Goal: Communication & Community: Answer question/provide support

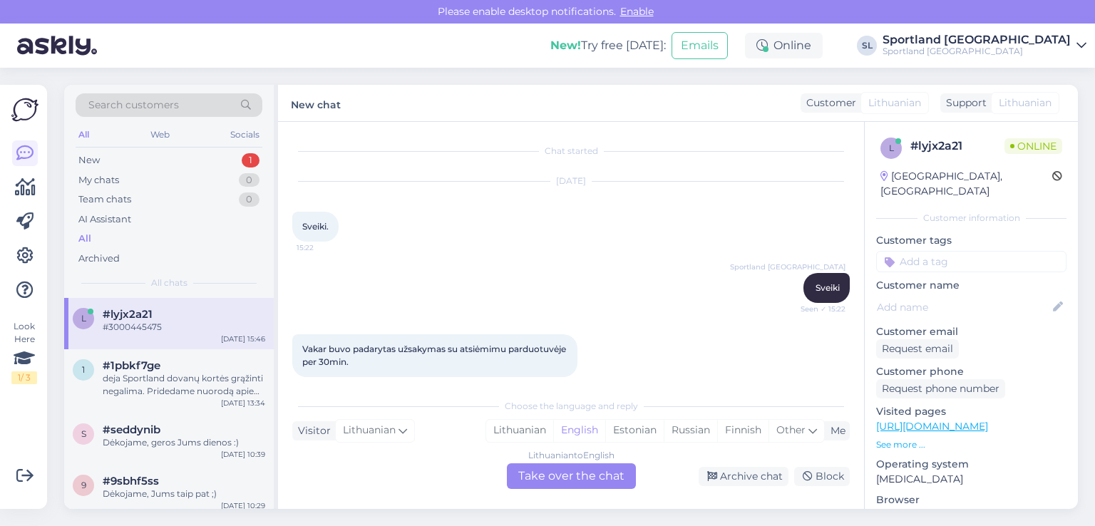
scroll to position [1067, 0]
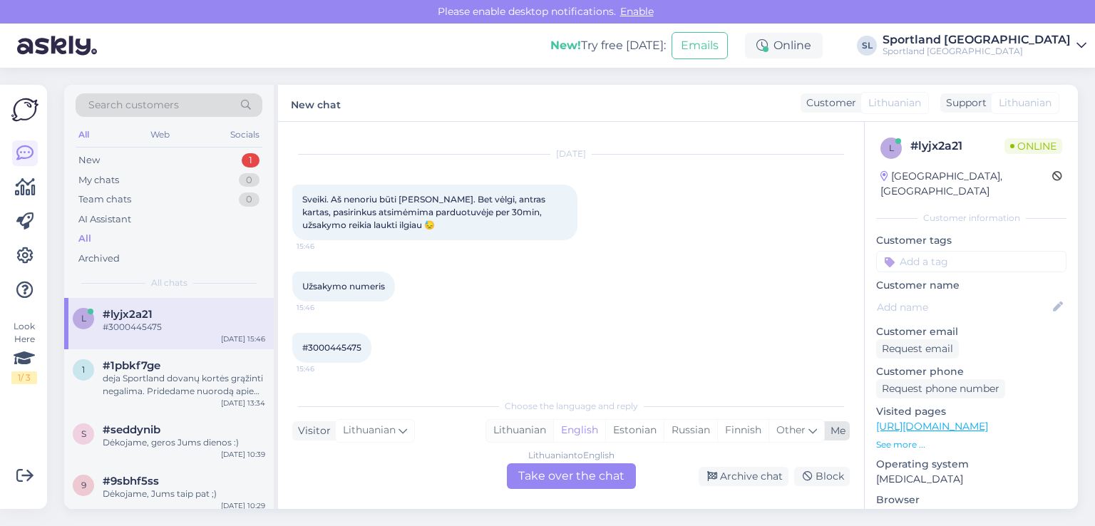
click at [531, 432] on div "Lithuanian" at bounding box center [519, 430] width 67 height 21
click at [554, 477] on div "Lithuanian to Lithuanian Take over the chat" at bounding box center [571, 477] width 129 height 26
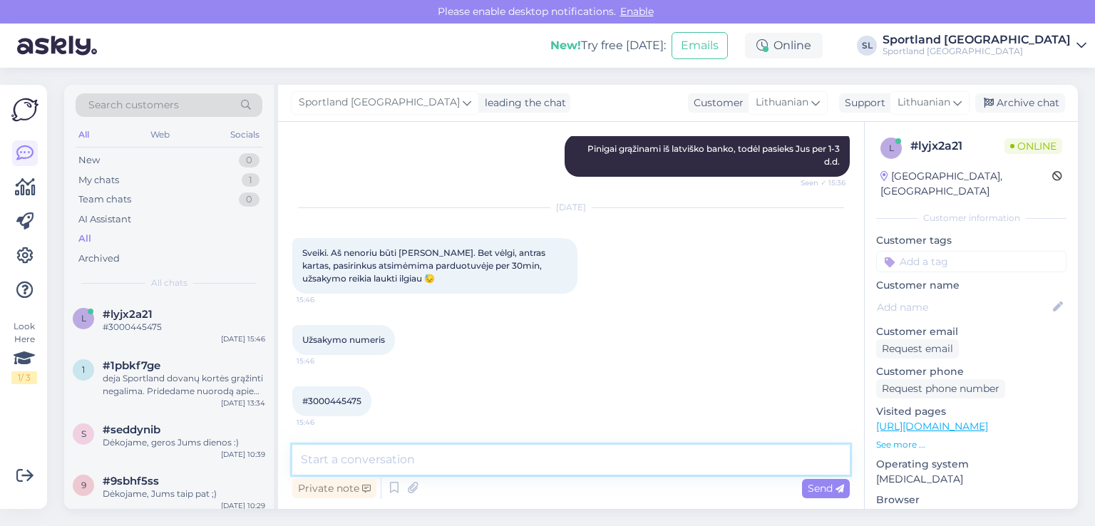
click at [523, 462] on textarea at bounding box center [571, 460] width 558 height 30
type textarea "Sveiki"
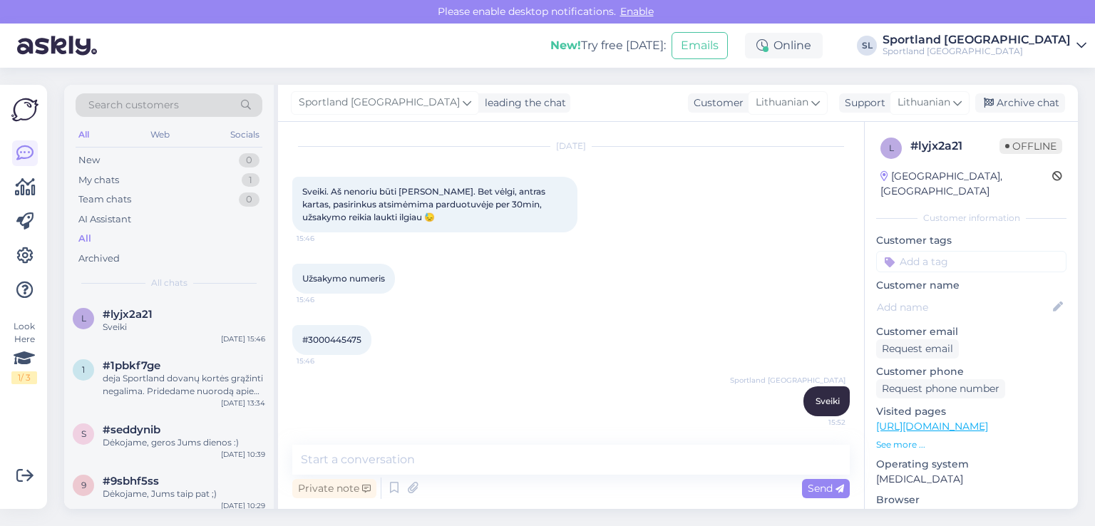
click at [333, 350] on div "#3000445475 15:46" at bounding box center [331, 340] width 79 height 30
click at [331, 339] on span "#3000445475" at bounding box center [331, 339] width 59 height 11
copy div "3000445475 15:46"
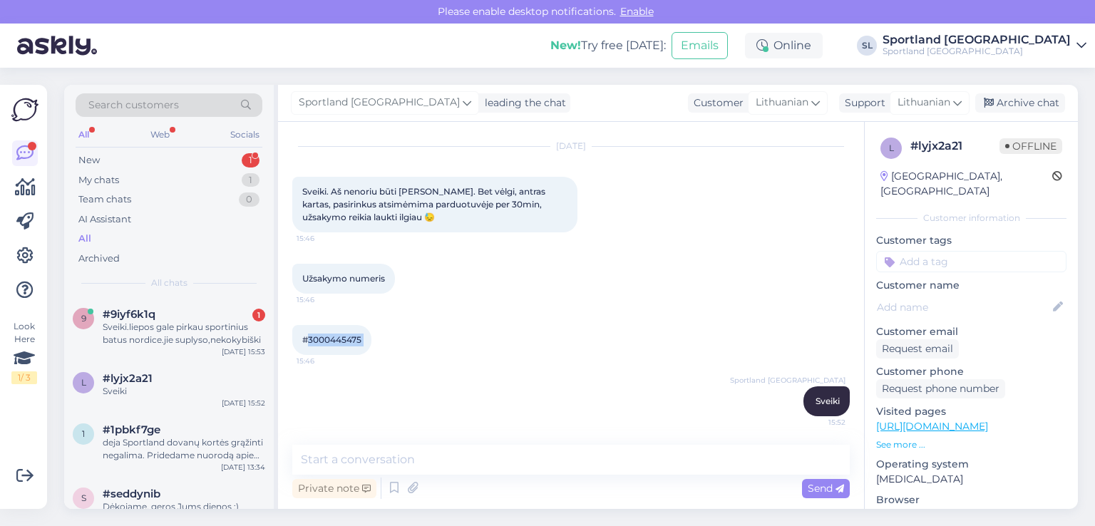
scroll to position [1075, 0]
click at [234, 315] on div "#9iyf6k1q 1" at bounding box center [184, 314] width 163 height 13
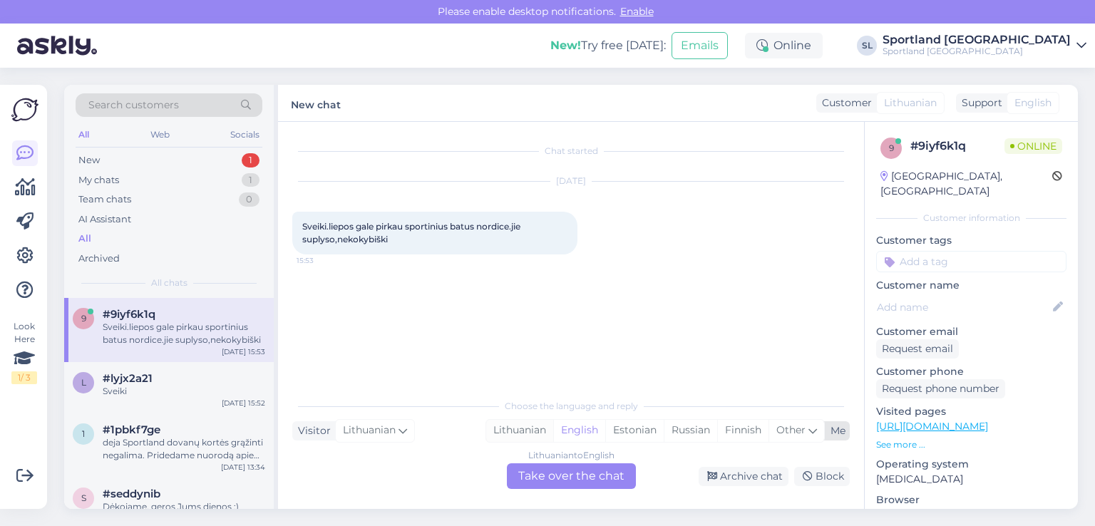
click at [502, 431] on div "Lithuanian" at bounding box center [519, 430] width 67 height 21
click at [542, 481] on div "Lithuanian to Lithuanian Take over the chat" at bounding box center [571, 477] width 129 height 26
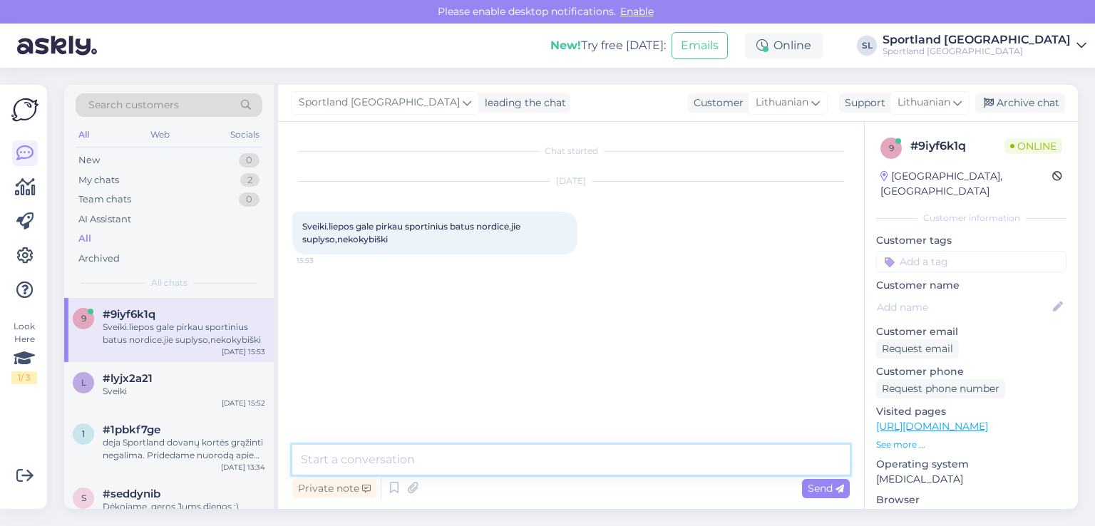
click at [522, 457] on textarea at bounding box center [571, 460] width 558 height 30
type textarea "Sveiki"
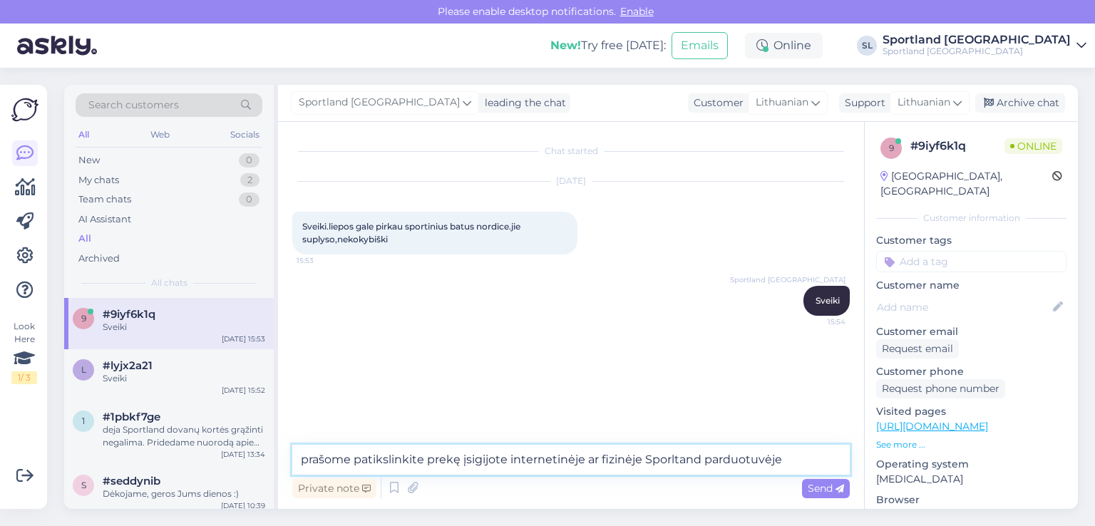
type textarea "prašome patikslinkite prekę įsigijote internetinėje ar fizinėje Sporltand pardu…"
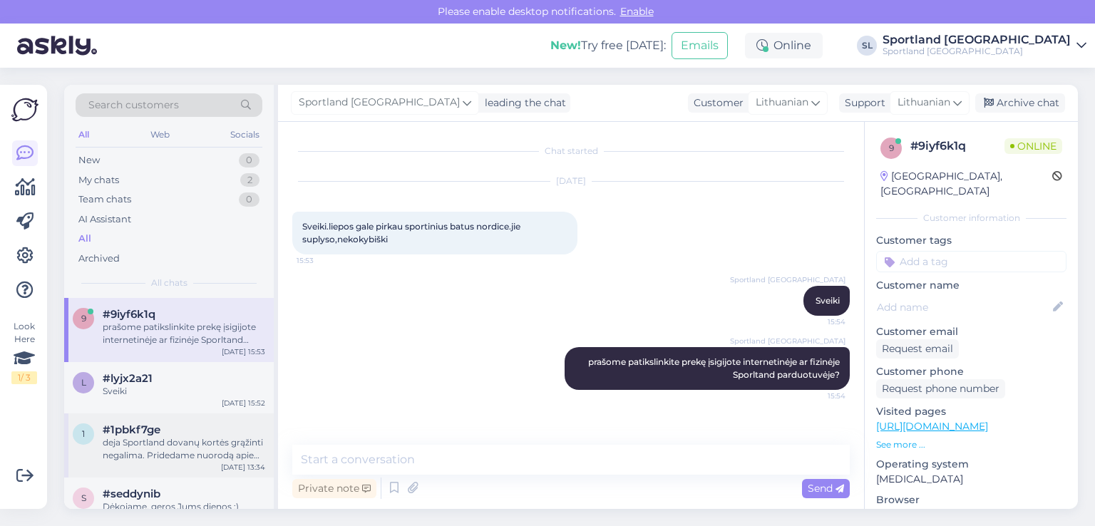
drag, startPoint x: 131, startPoint y: 399, endPoint x: 251, endPoint y: 415, distance: 120.9
click at [131, 398] on div "l #lyjx2a21 Sveiki [DATE] 15:52" at bounding box center [169, 387] width 210 height 51
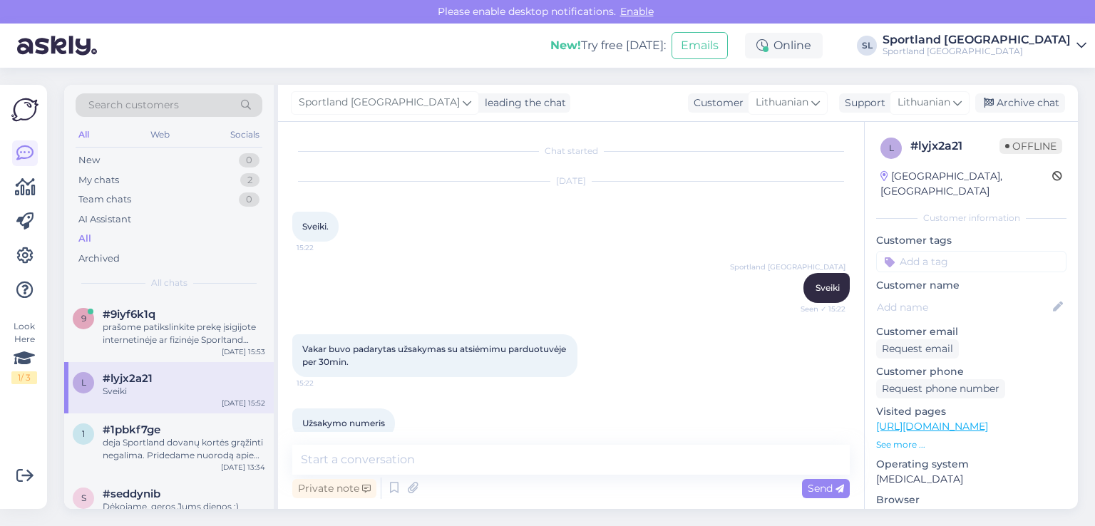
scroll to position [1075, 0]
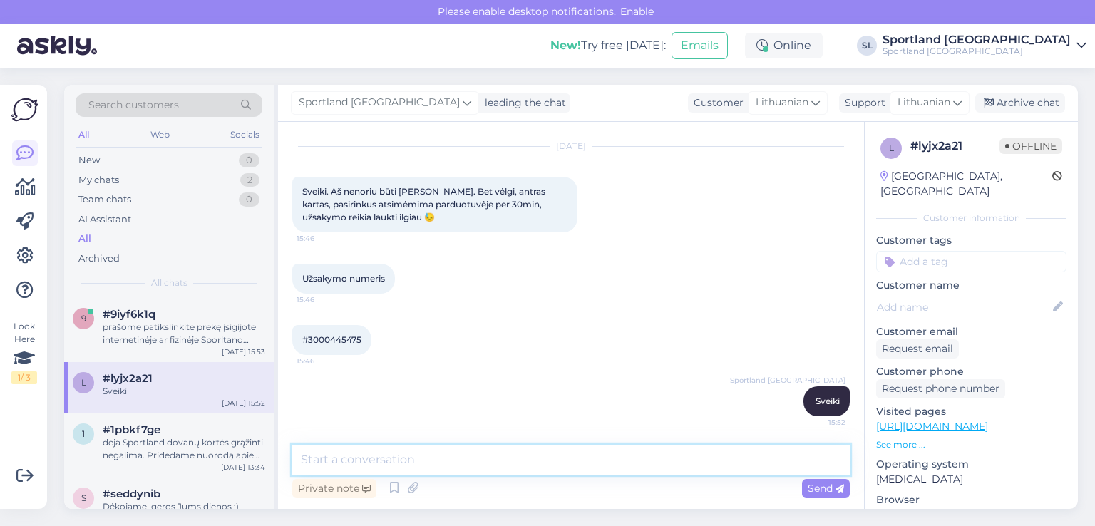
click at [532, 463] on textarea at bounding box center [571, 460] width 558 height 30
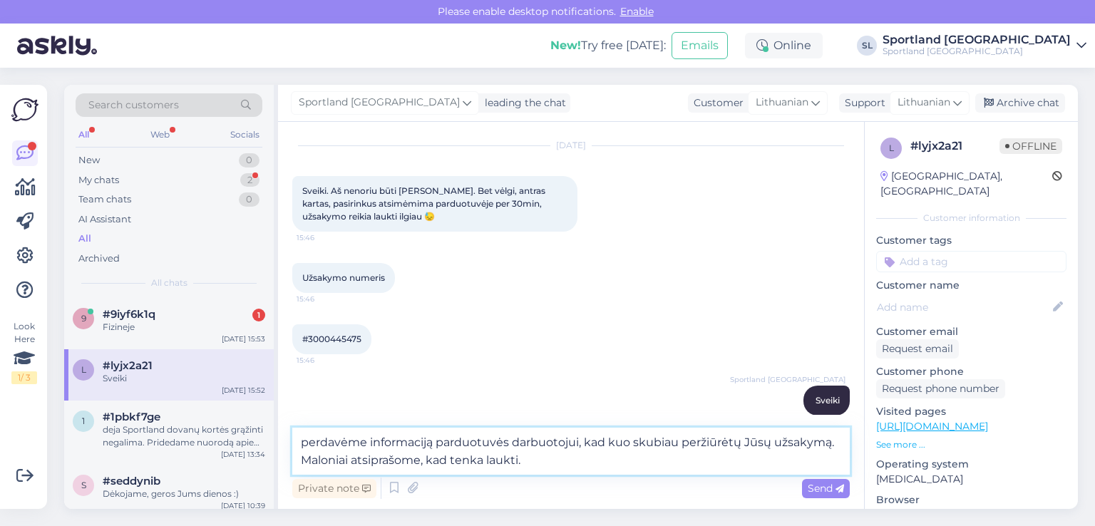
type textarea "perdavėme informaciją parduotuvės darbuotojui, kad kuo skubiau peržiūrėtų Jūsų …"
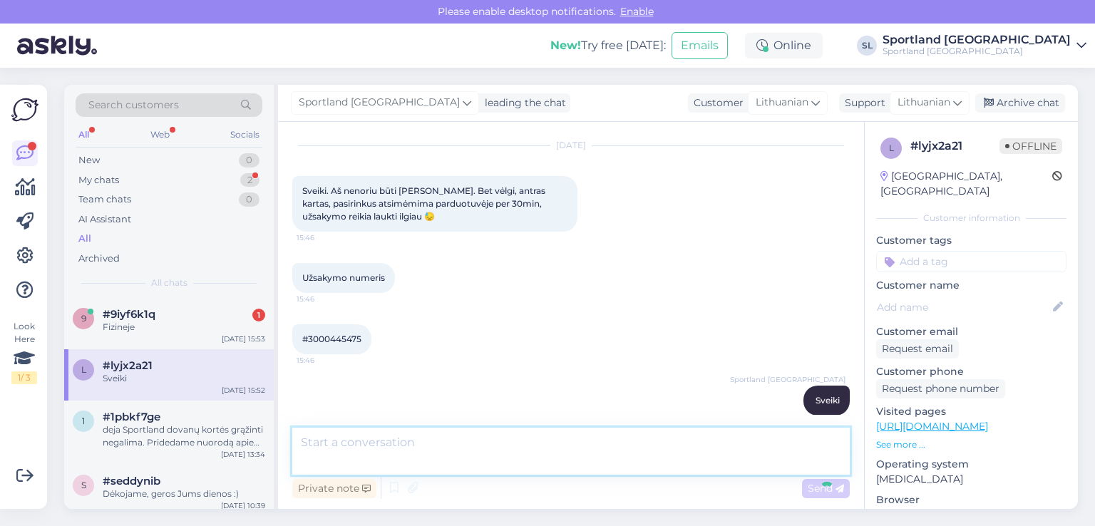
scroll to position [1162, 0]
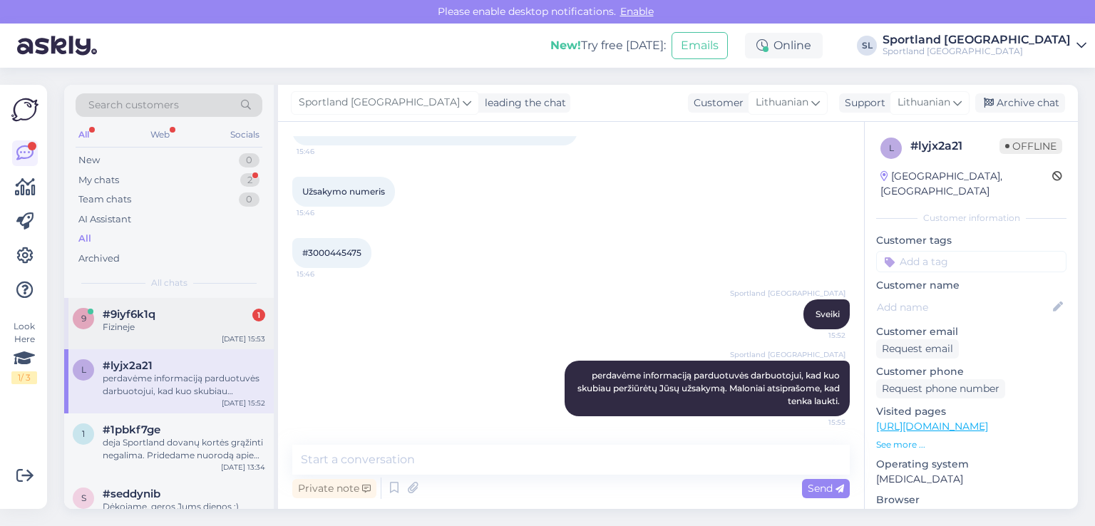
click at [158, 332] on div "Fizineje" at bounding box center [184, 327] width 163 height 13
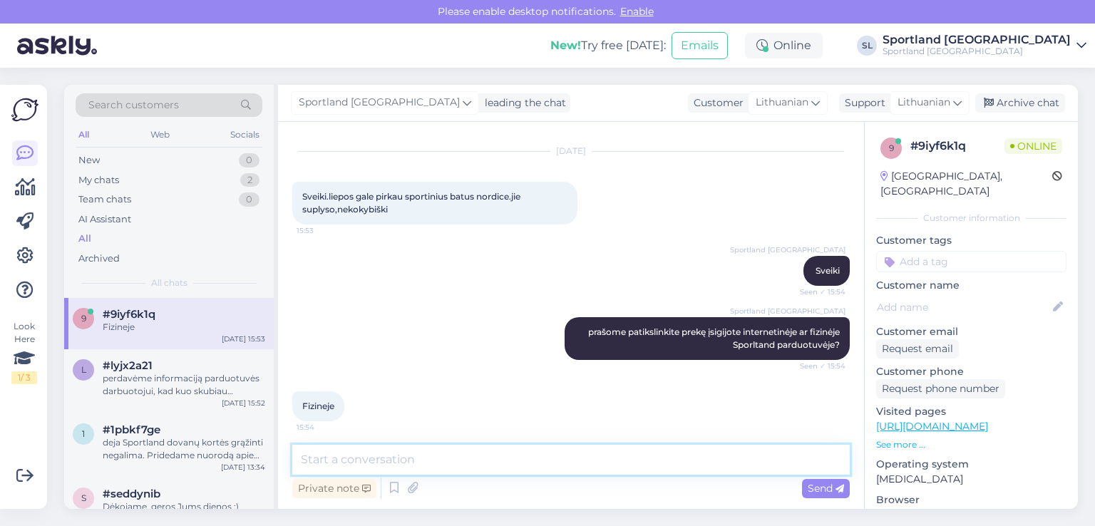
click at [388, 461] on textarea at bounding box center [571, 460] width 558 height 30
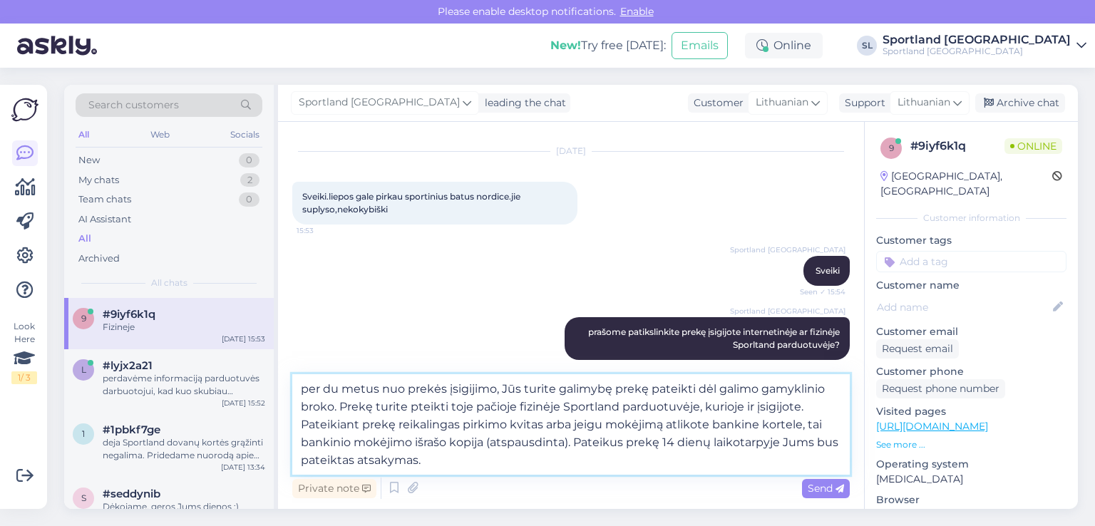
type textarea "per du metus nuo prekės įsigijimo, Jūs turite galimybę prekę pateikti dėl galim…"
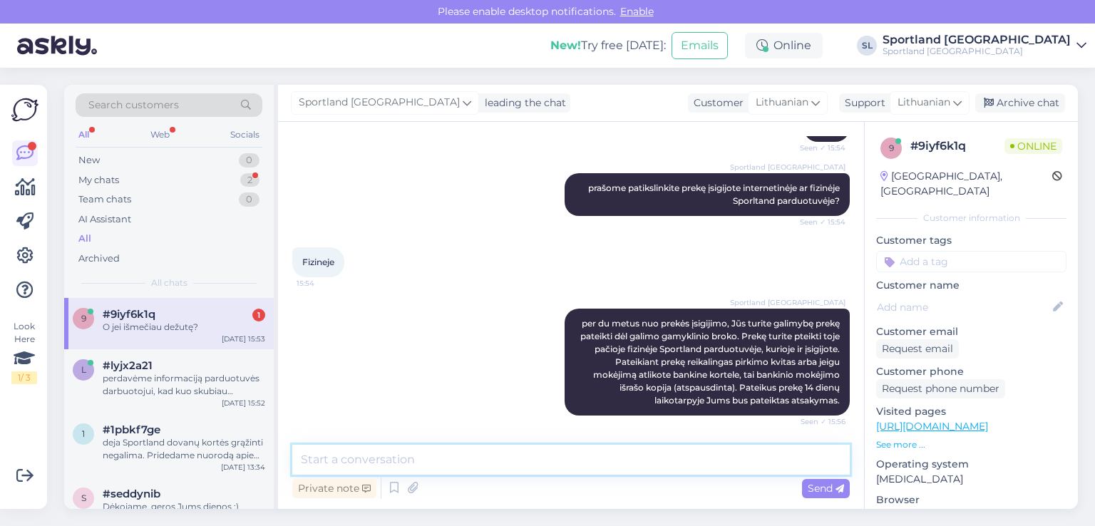
scroll to position [235, 0]
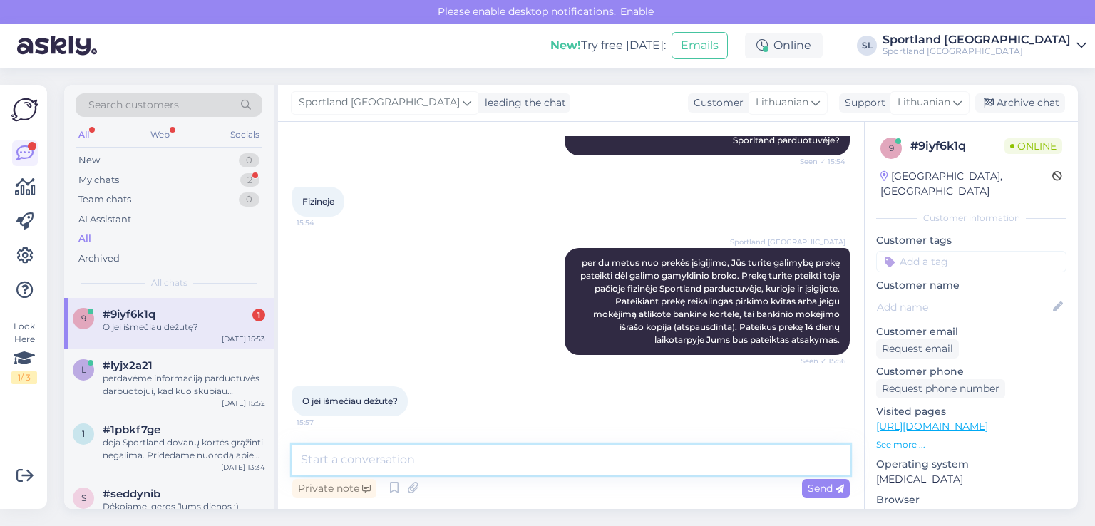
click at [525, 466] on textarea at bounding box center [571, 460] width 558 height 30
type textarea "p"
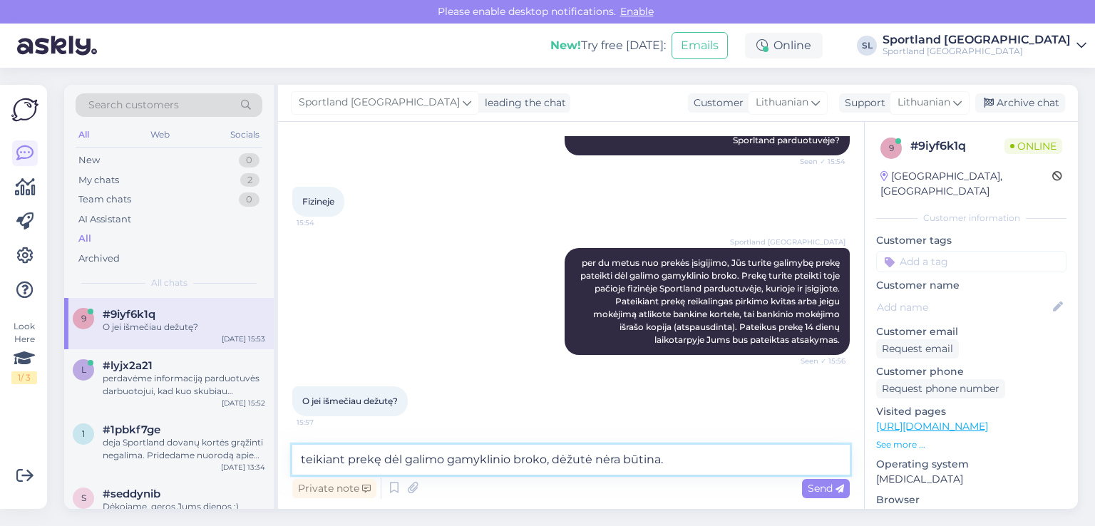
type textarea "teikiant prekę dėl galimo gamyklinio broko, dėžutė nėra būtina."
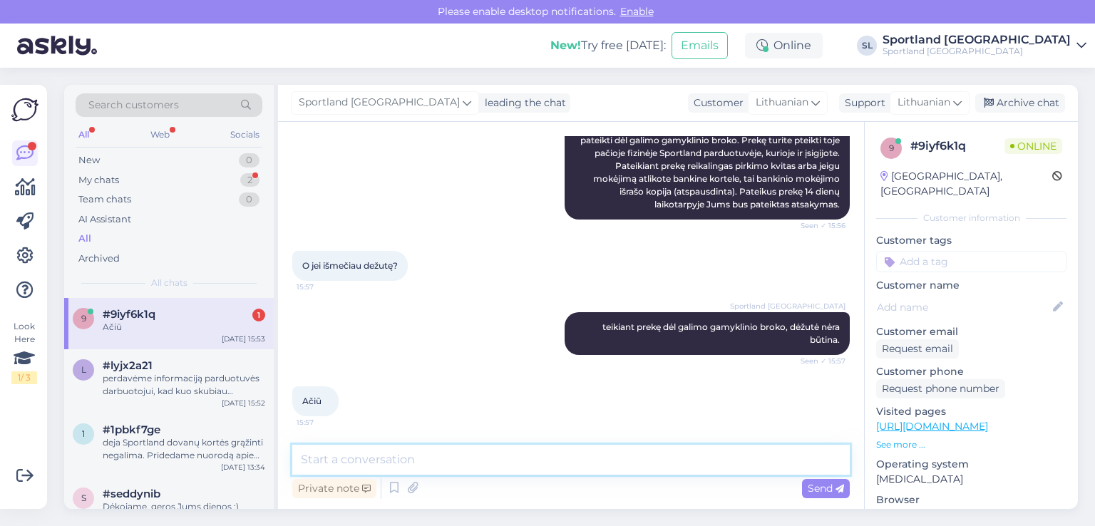
scroll to position [370, 0]
click at [543, 462] on textarea at bounding box center [571, 460] width 558 height 30
type textarea "J"
type textarea "Nėra už ką, geros Jums dienos :)"
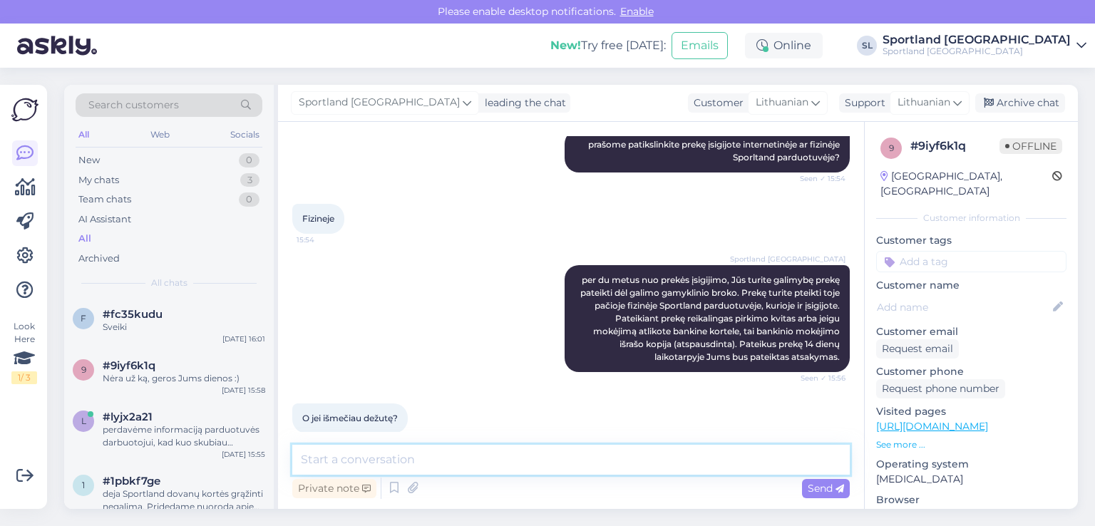
scroll to position [0, 0]
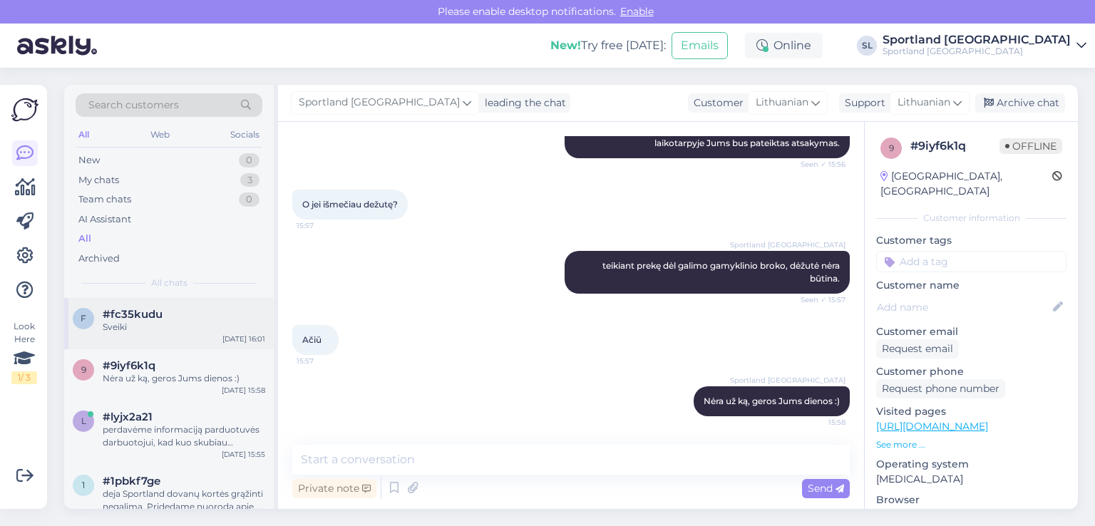
click at [168, 326] on div "Sveiki" at bounding box center [184, 327] width 163 height 13
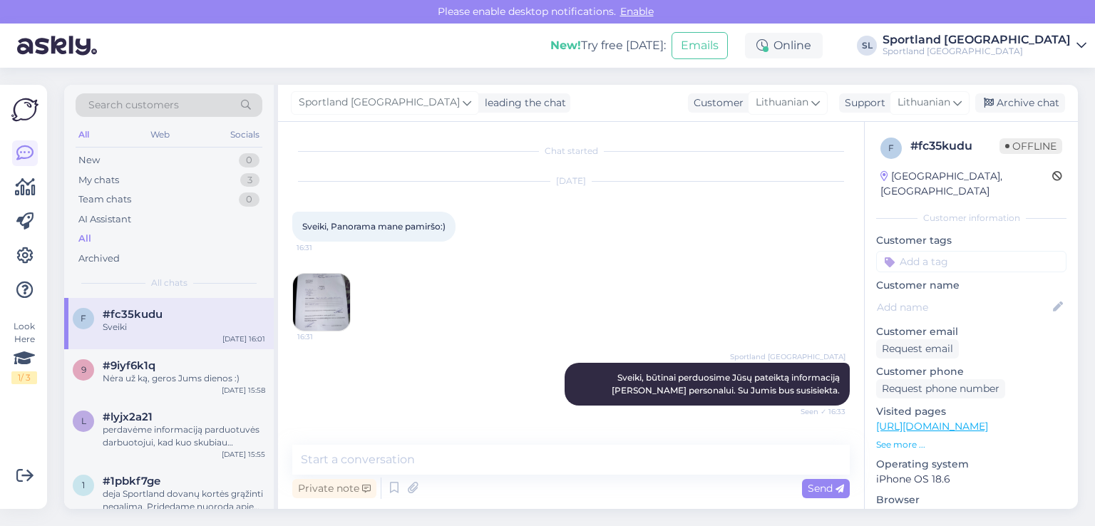
click at [321, 295] on img at bounding box center [321, 302] width 57 height 57
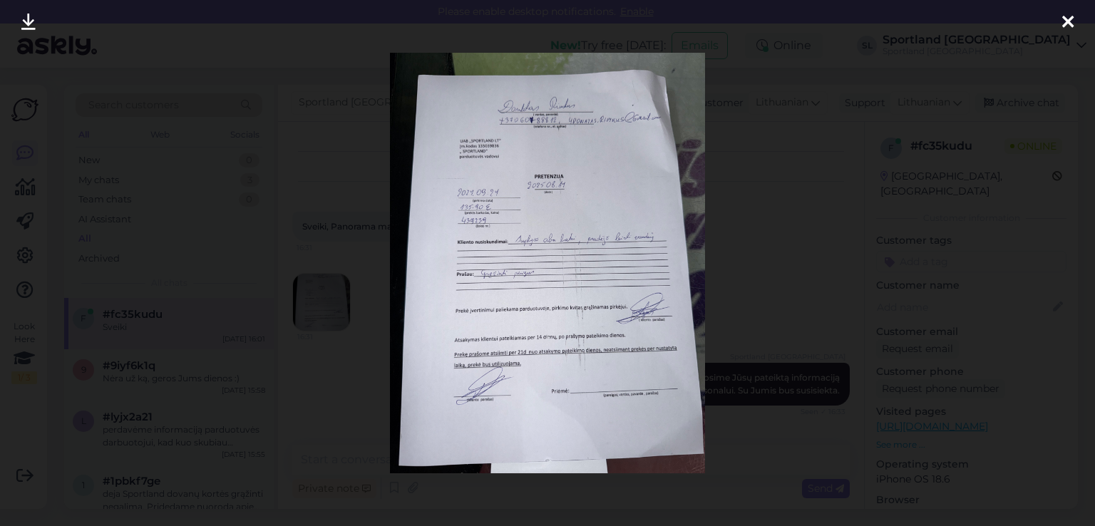
drag, startPoint x: 1070, startPoint y: 23, endPoint x: 1041, endPoint y: 31, distance: 31.0
click at [1068, 20] on icon at bounding box center [1068, 23] width 11 height 19
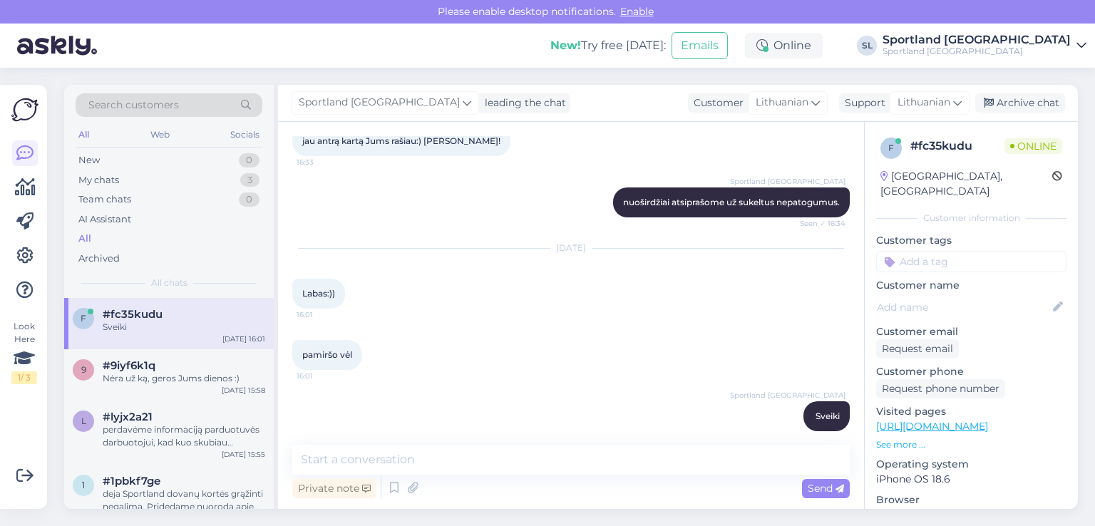
scroll to position [325, 0]
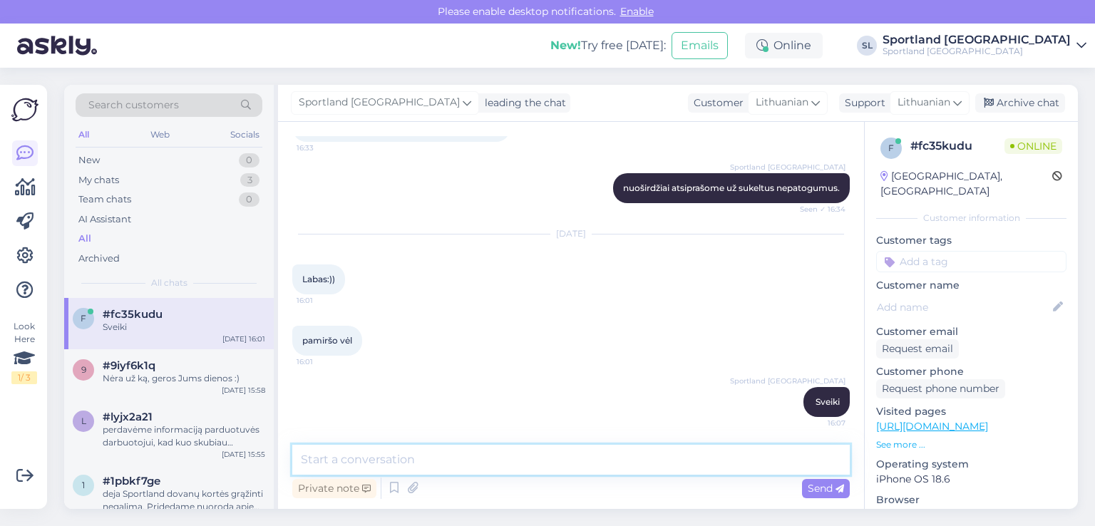
click at [568, 457] on textarea at bounding box center [571, 460] width 558 height 30
click at [457, 459] on textarea "negavote dar atsakymo dėl pateiktos prekės?" at bounding box center [571, 460] width 558 height 30
click at [554, 458] on textarea "negavote dar atsakymo dėl pateiktos prekės?" at bounding box center [571, 460] width 558 height 30
type textarea "negavote dar atsakymo dėl pateiktos prekės?"
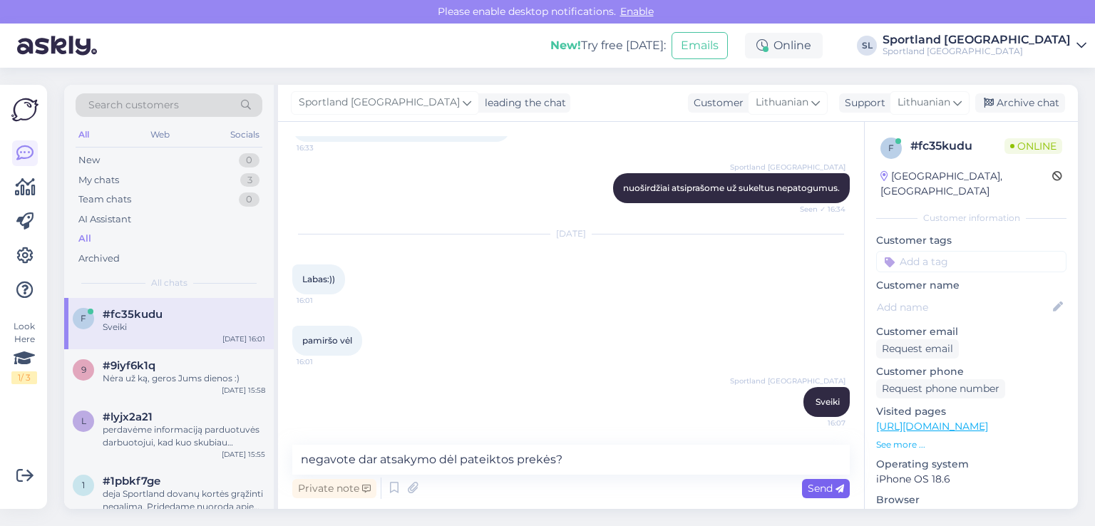
click at [837, 482] on span "Send" at bounding box center [826, 488] width 36 height 13
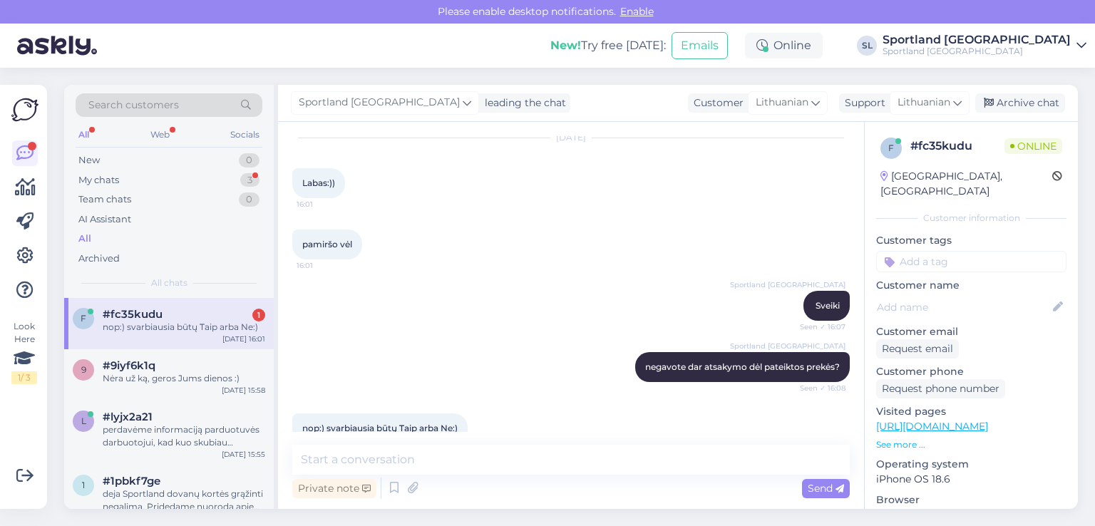
scroll to position [448, 0]
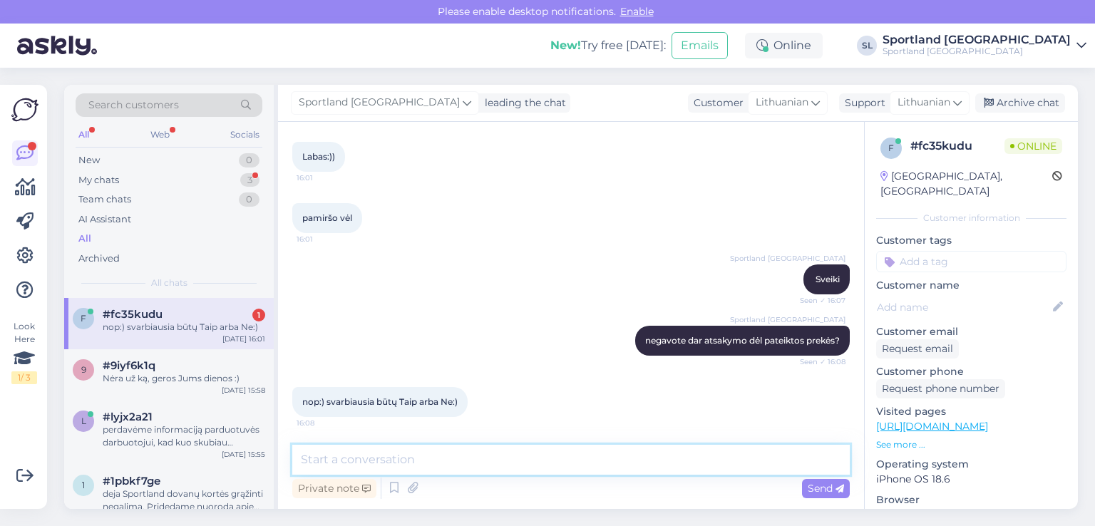
drag, startPoint x: 601, startPoint y: 459, endPoint x: 608, endPoint y: 443, distance: 17.6
click at [608, 443] on div "Chat started [DATE] Sveiki, Panorama mane pamiršo:) 16:31 16:31 Sportland Lithu…" at bounding box center [571, 315] width 586 height 387
type textarea "M"
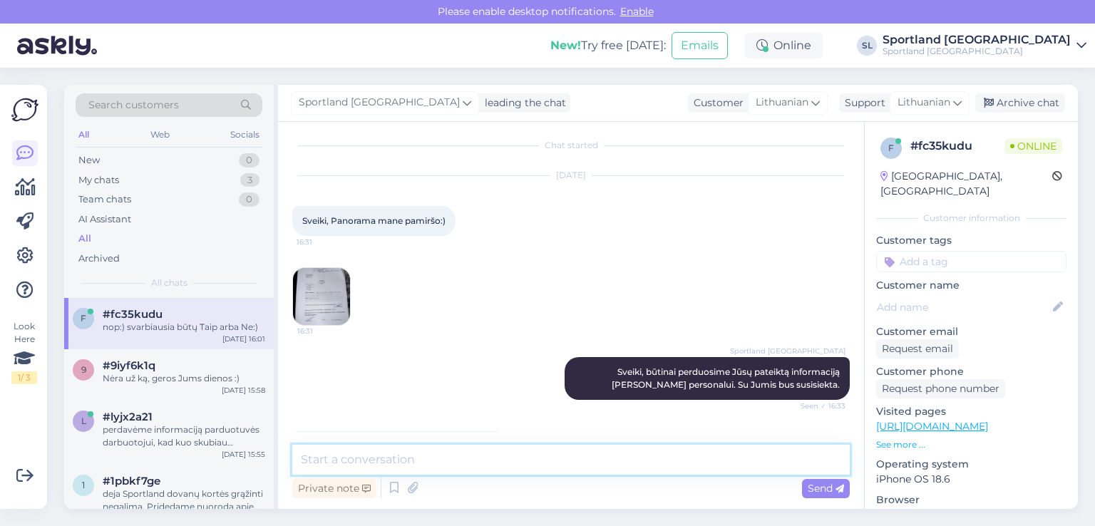
scroll to position [0, 0]
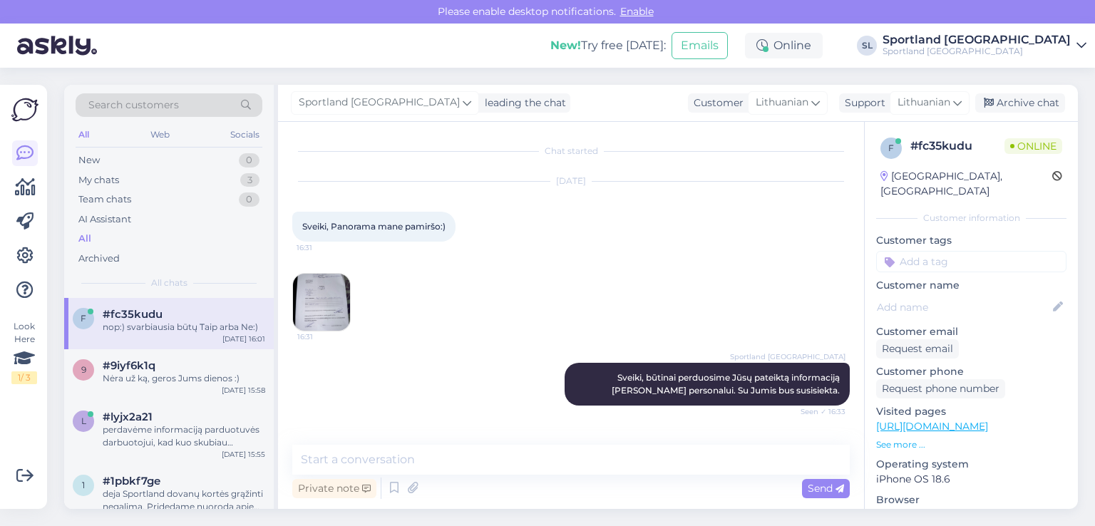
click at [343, 302] on img at bounding box center [321, 302] width 57 height 57
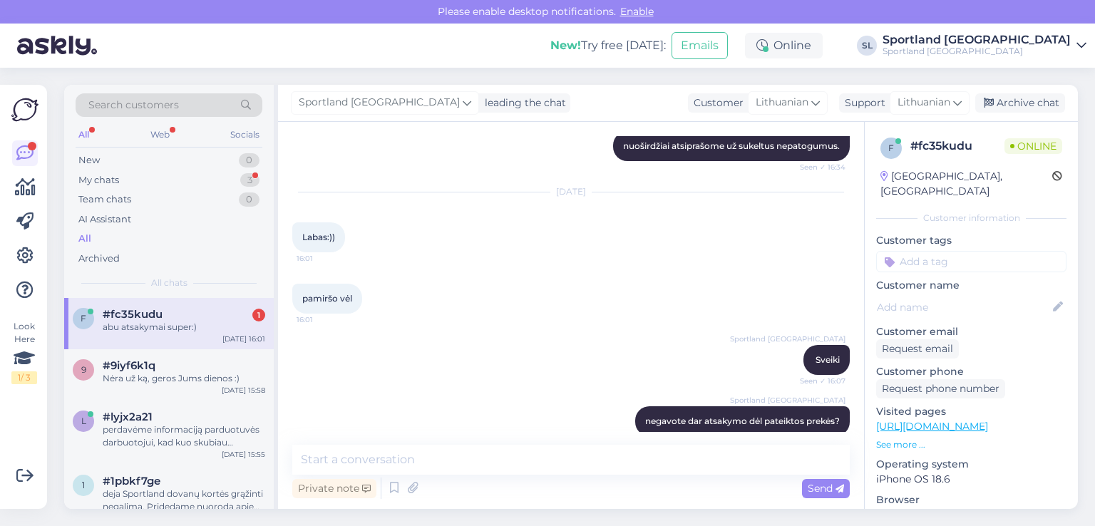
scroll to position [510, 0]
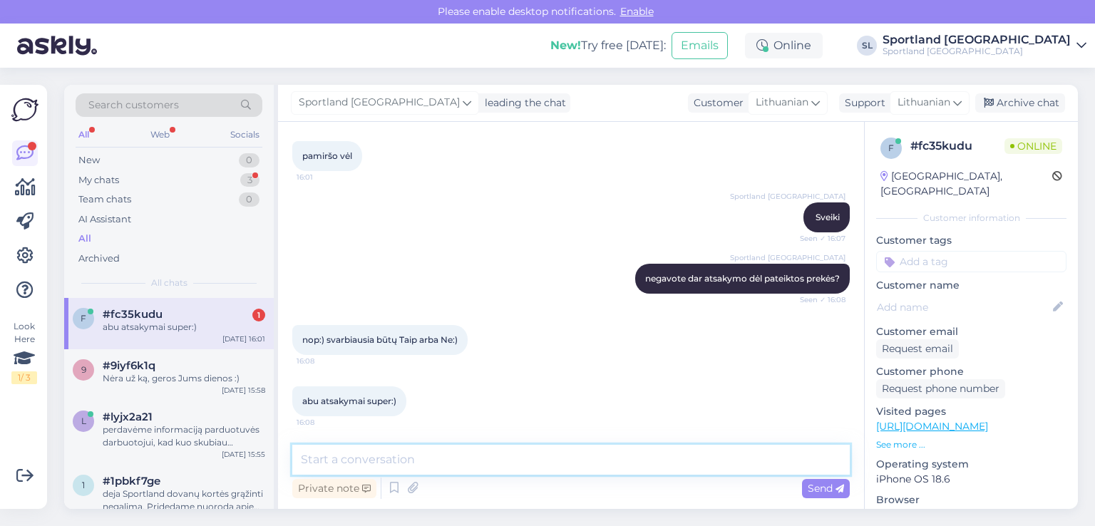
drag, startPoint x: 463, startPoint y: 465, endPoint x: 464, endPoint y: 446, distance: 19.3
click at [460, 456] on textarea at bounding box center [571, 460] width 558 height 30
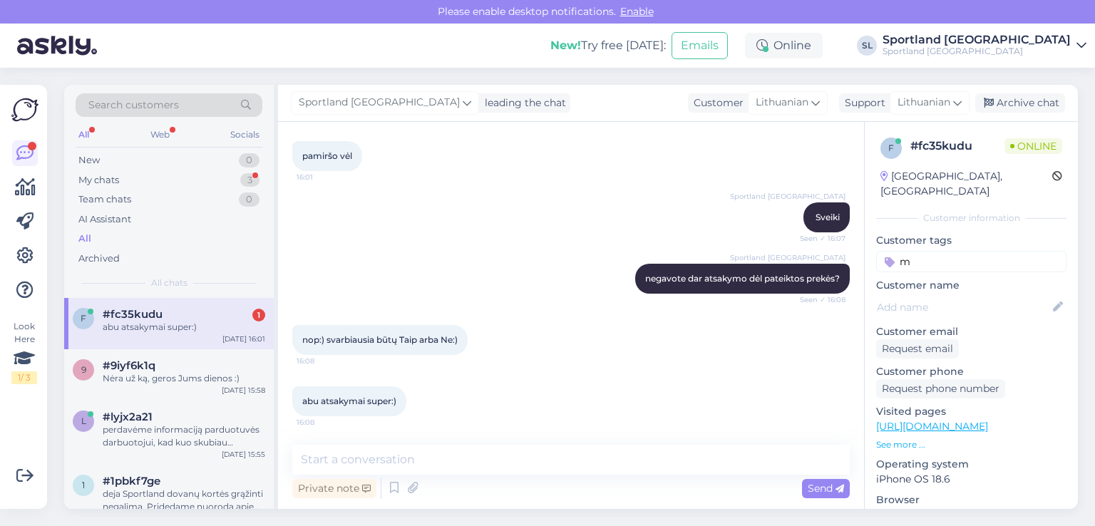
type input "m"
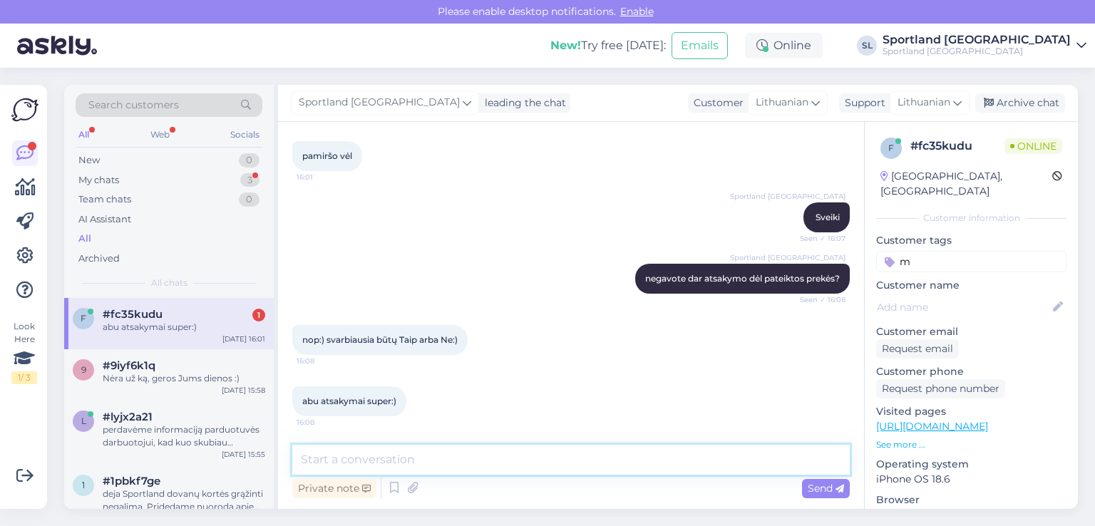
click at [464, 446] on textarea at bounding box center [571, 460] width 558 height 30
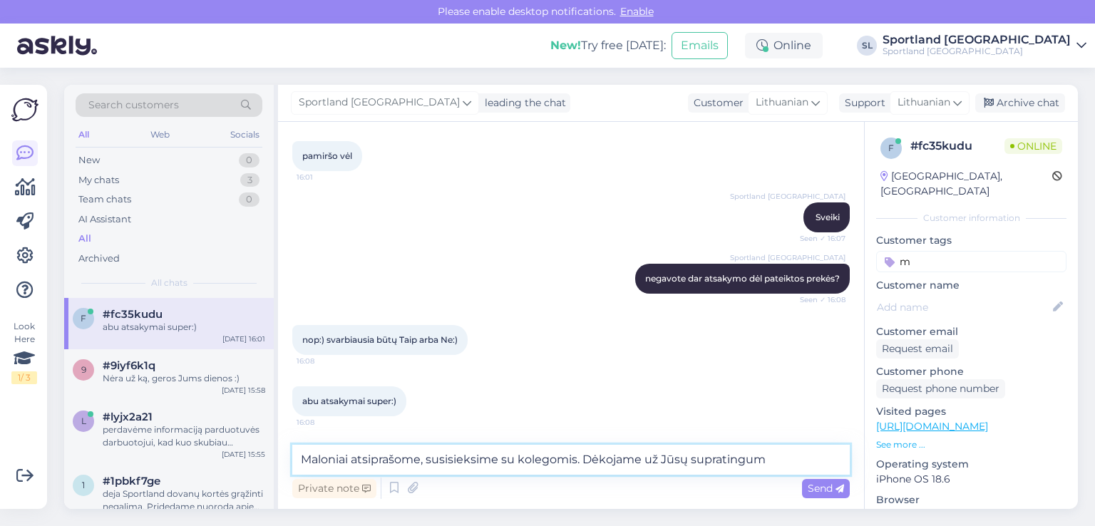
type textarea "Maloniai atsiprašome, susisieksime su kolegomis. Dėkojame už Jūsų supratingumą"
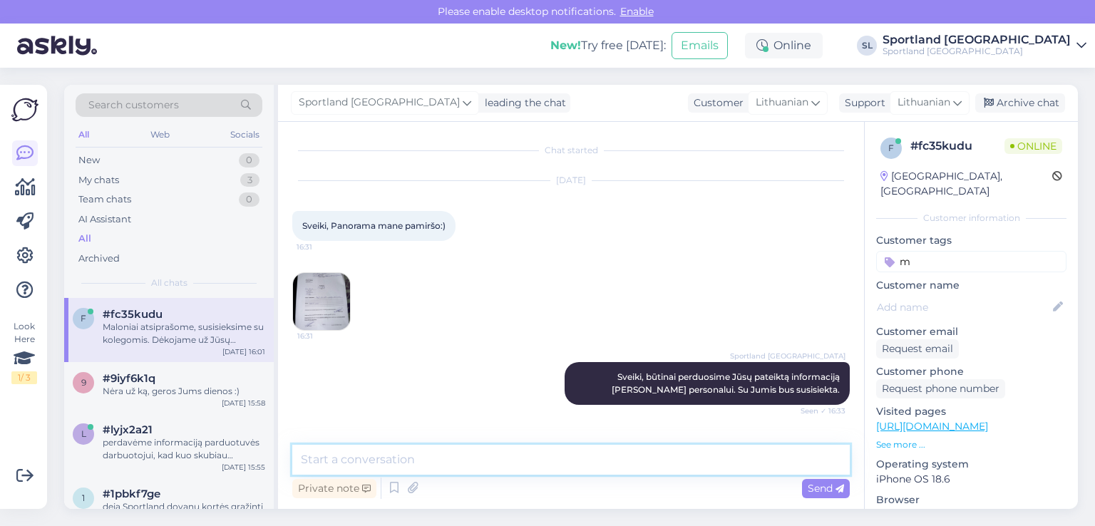
scroll to position [0, 0]
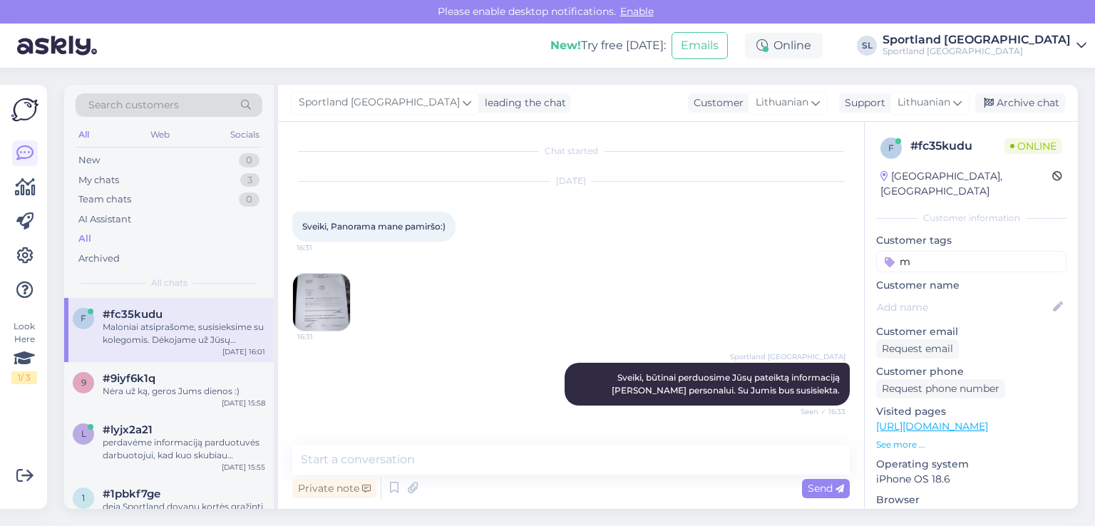
click at [312, 280] on img at bounding box center [321, 302] width 57 height 57
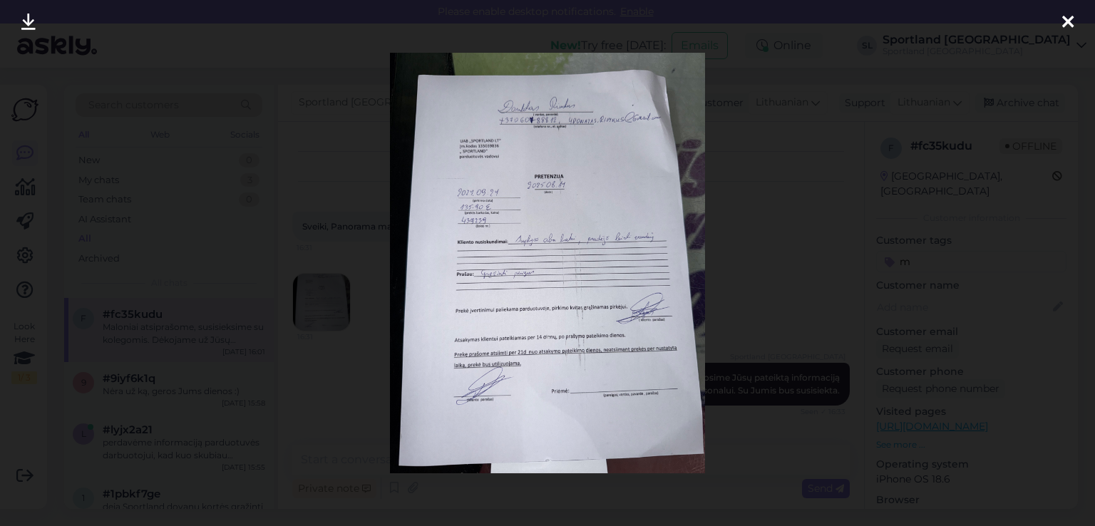
click at [1068, 24] on icon at bounding box center [1068, 23] width 11 height 19
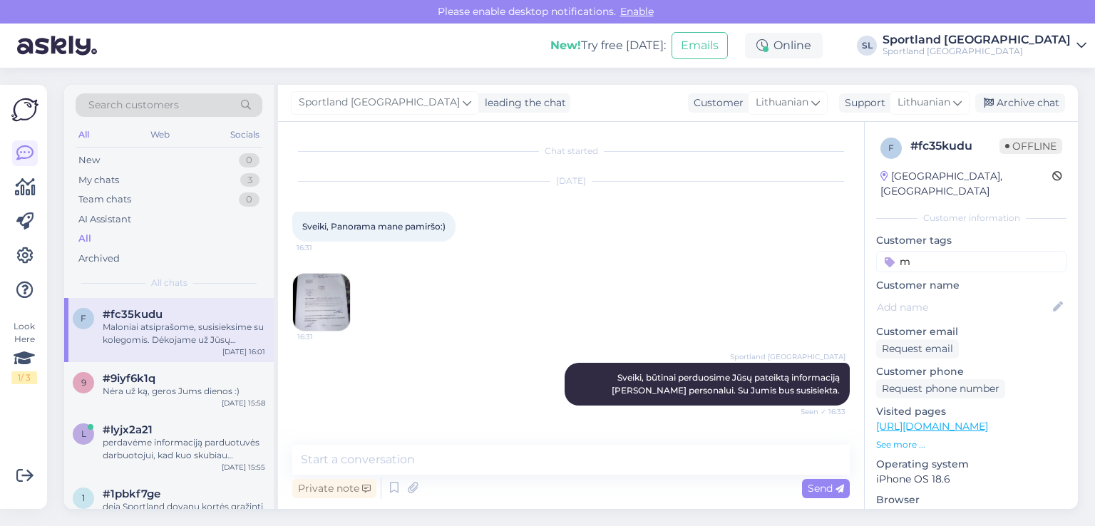
click at [320, 290] on img at bounding box center [321, 302] width 57 height 57
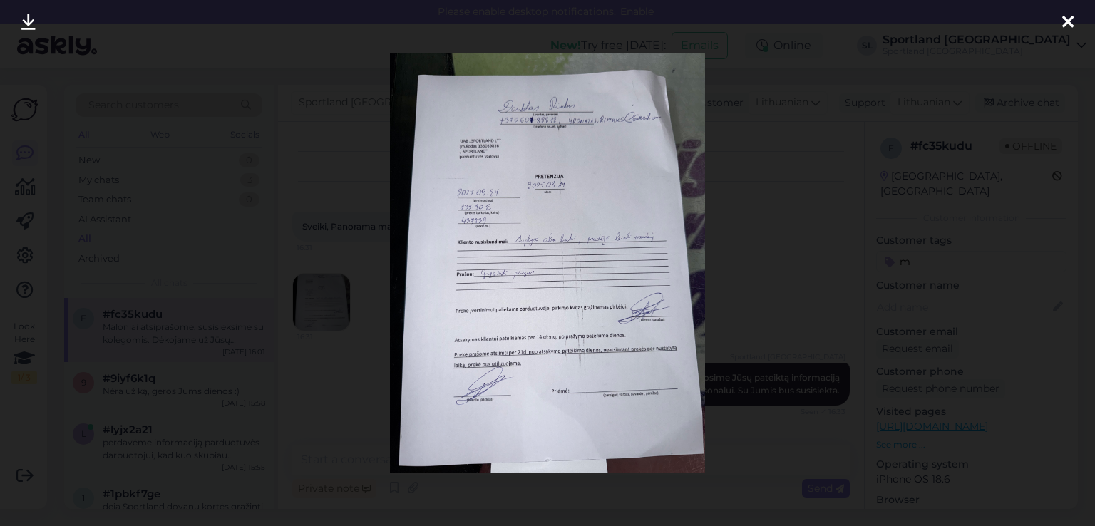
click at [20, 23] on link at bounding box center [28, 22] width 31 height 45
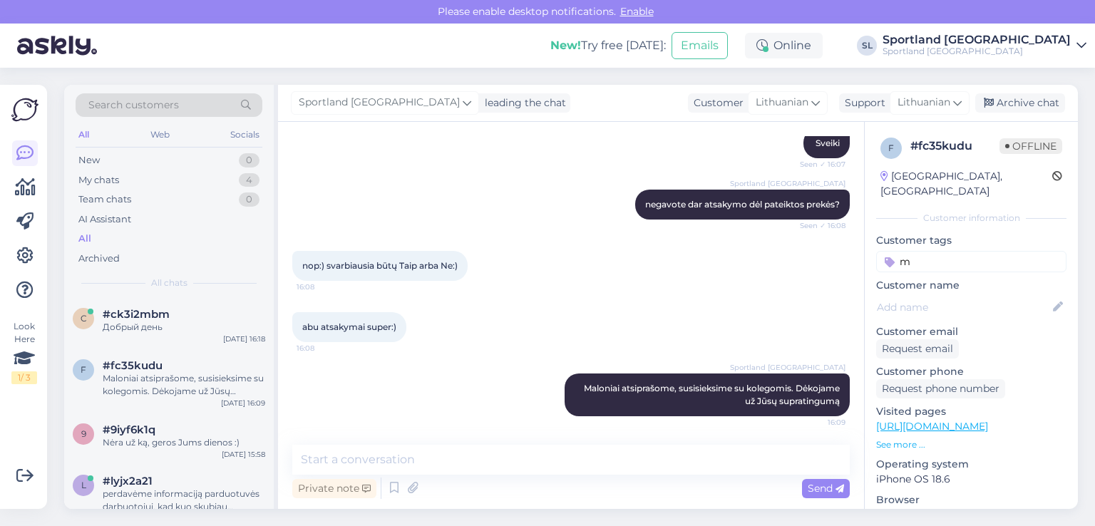
scroll to position [299, 0]
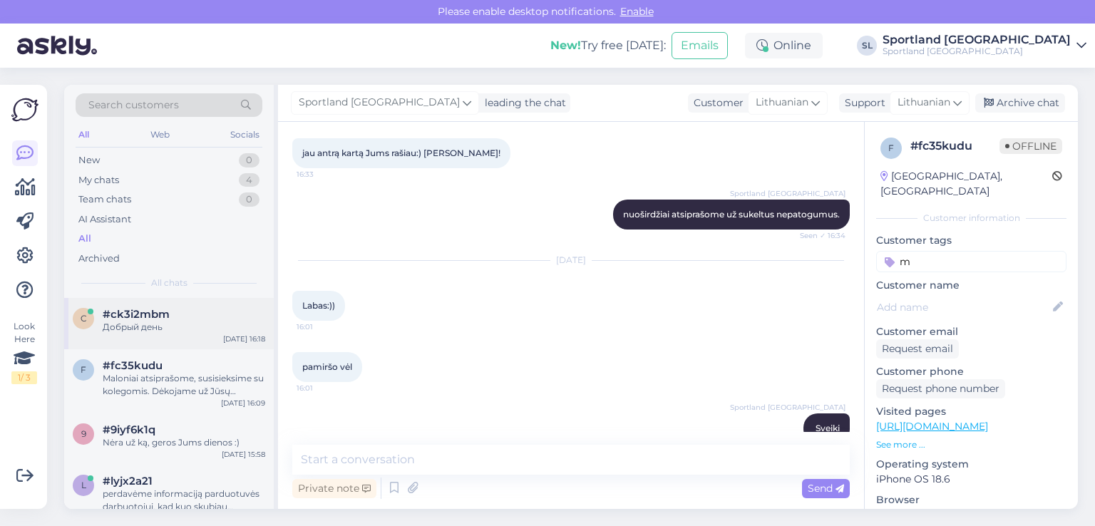
click at [160, 321] on div "Добрый день" at bounding box center [184, 327] width 163 height 13
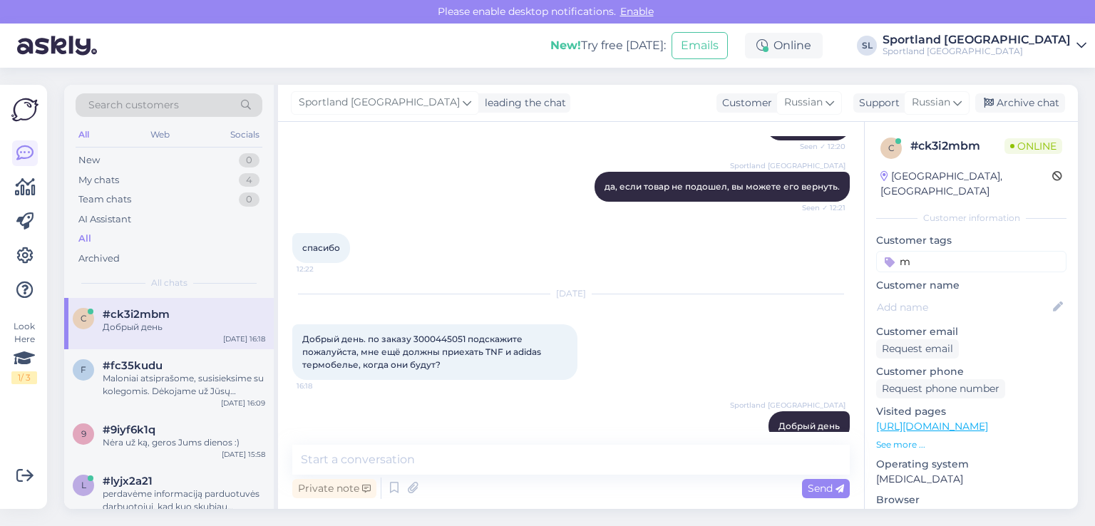
scroll to position [3868, 0]
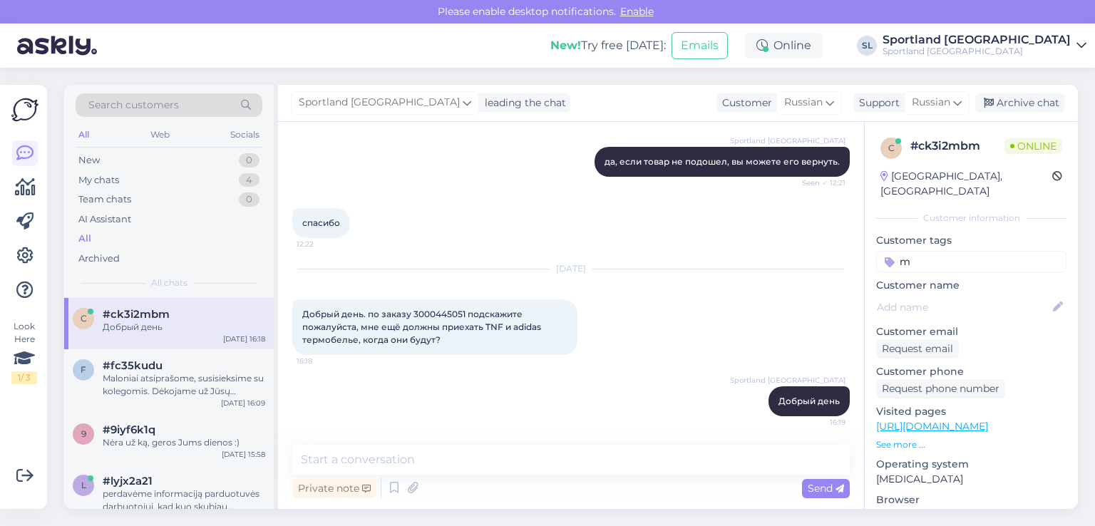
click at [421, 316] on span "Добрый день. по заказу 3000445051 подскажите пожалуйста, мне ещё должны приехат…" at bounding box center [422, 327] width 241 height 36
click at [421, 315] on span "Добрый день. по заказу 3000445051 подскажите пожалуйста, мне ещё должны приехат…" at bounding box center [422, 327] width 241 height 36
click at [451, 297] on div "[DATE] Добрый день. по заказу 3000445051 подскажите пожалуйста, мне ещё должны …" at bounding box center [571, 312] width 558 height 117
click at [439, 315] on span "Добрый день. по заказу 3000445051 подскажите пожалуйста, мне ещё должны приехат…" at bounding box center [422, 327] width 241 height 36
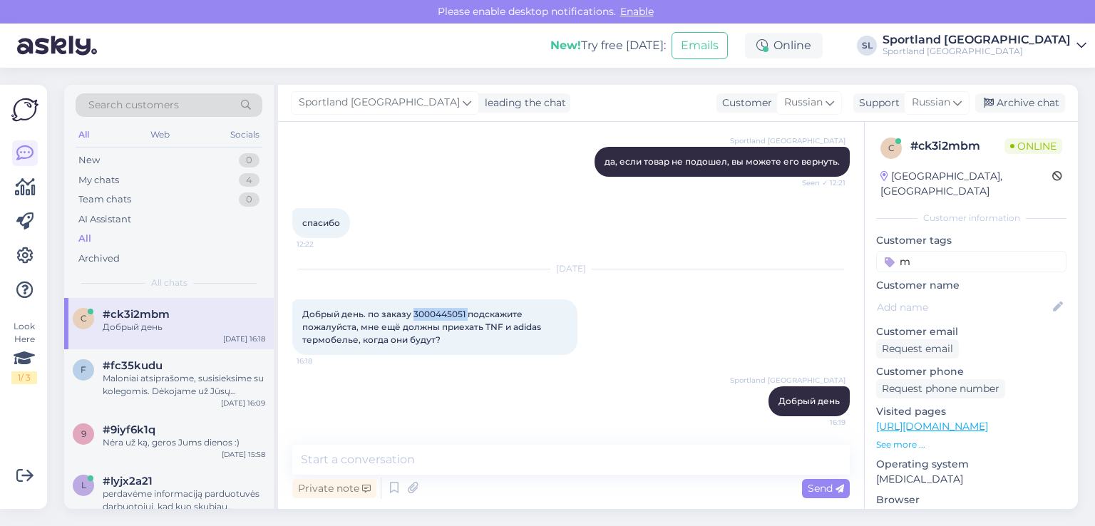
copy span "3000445051"
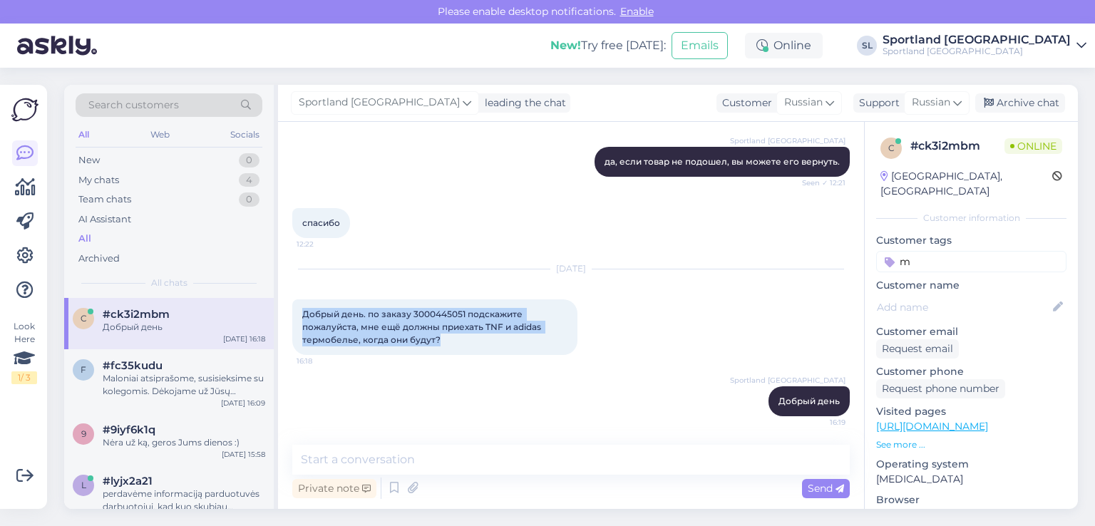
drag, startPoint x: 449, startPoint y: 339, endPoint x: 302, endPoint y: 310, distance: 149.9
click at [302, 310] on div "Добрый день. по заказу 3000445051 подскажите пожалуйста, мне ещё должны приехат…" at bounding box center [434, 328] width 285 height 56
copy span "Добрый день. по заказу 3000445051 подскажите пожалуйста, мне ещё должны приехат…"
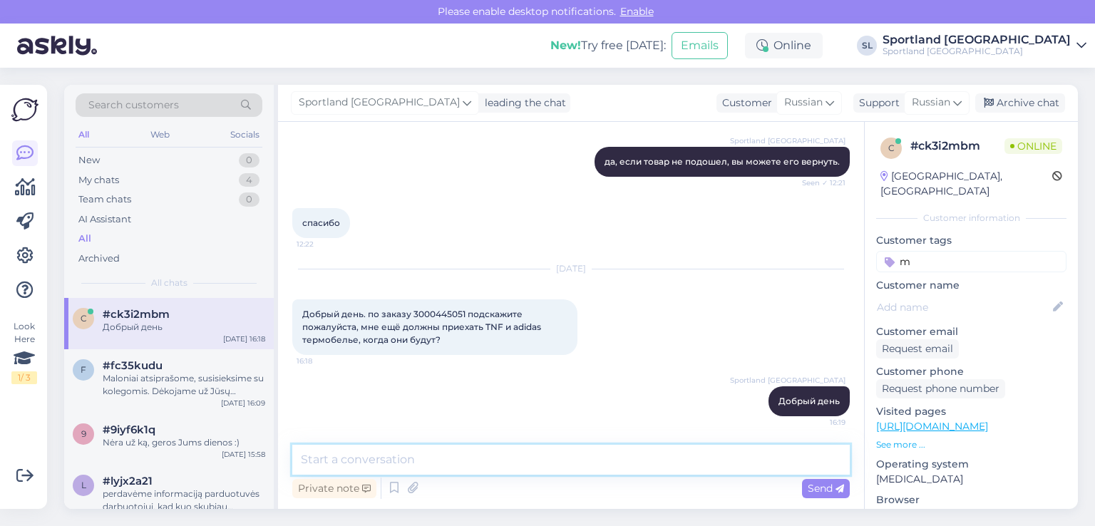
click at [476, 459] on textarea at bounding box center [571, 460] width 558 height 30
paste textarea "мы проверим и сообщим вам по электронной почте. по почте"
type textarea "мы проверим и сообщим вам по электронной почте. по почте"
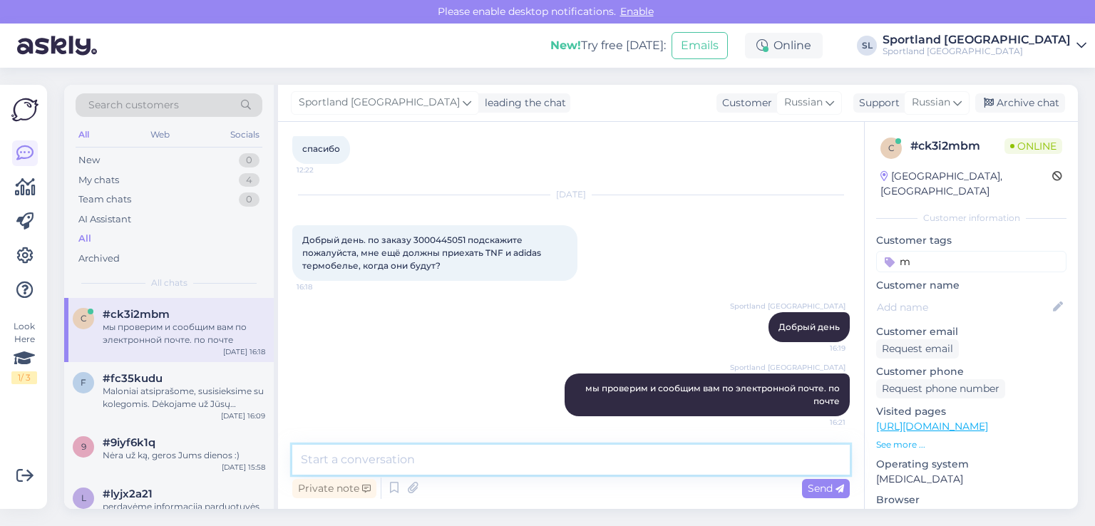
paste textarea "[EMAIL_ADDRESS][DOMAIN_NAME]"
type textarea "[EMAIL_ADDRESS][DOMAIN_NAME]"
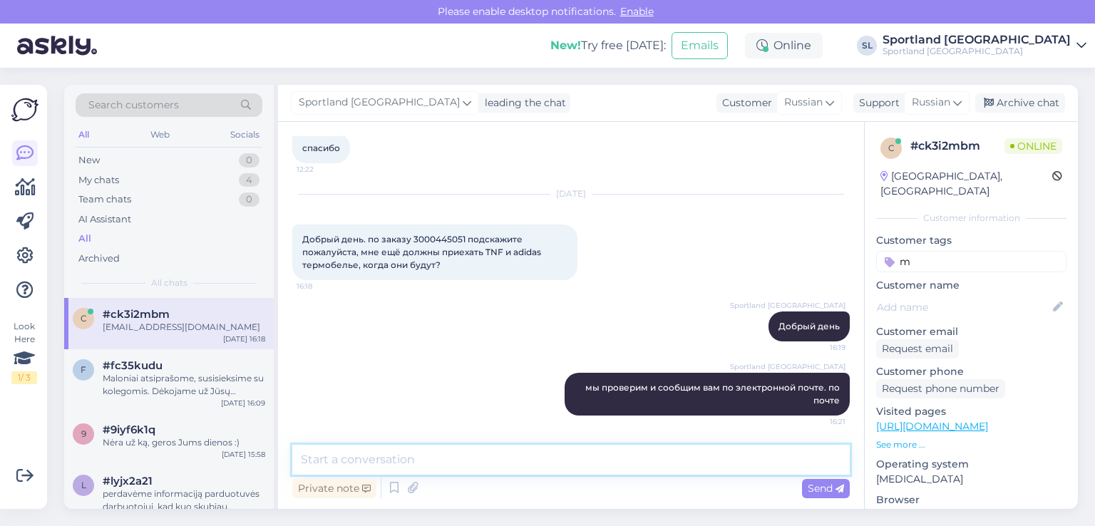
scroll to position [4003, 0]
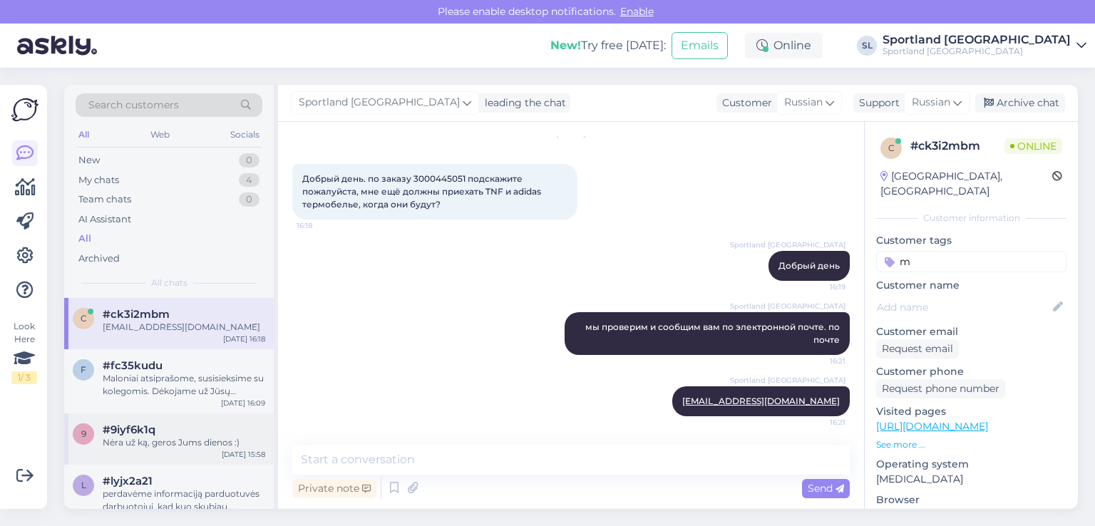
click at [148, 434] on span "#9iyf6k1q" at bounding box center [129, 430] width 53 height 13
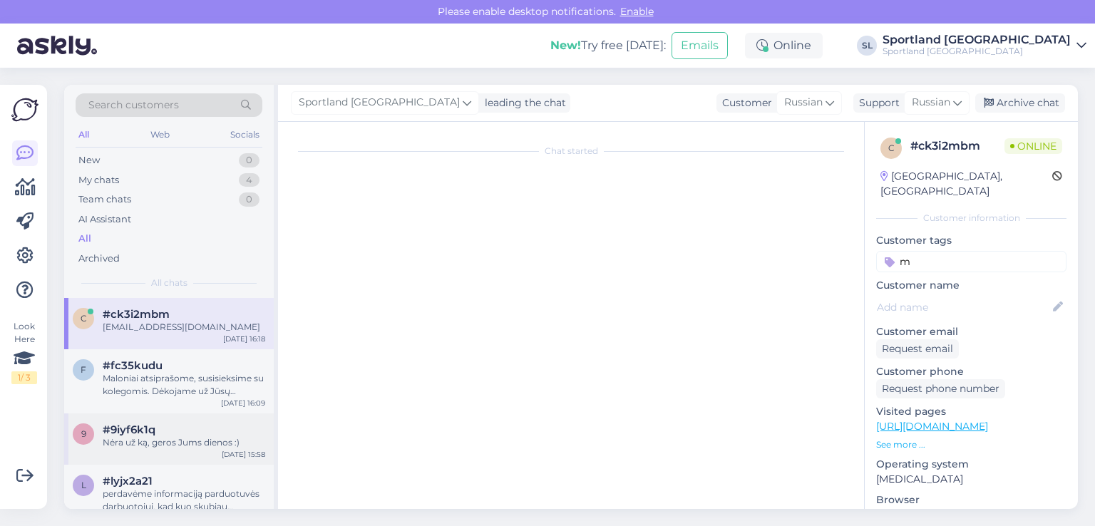
scroll to position [431, 0]
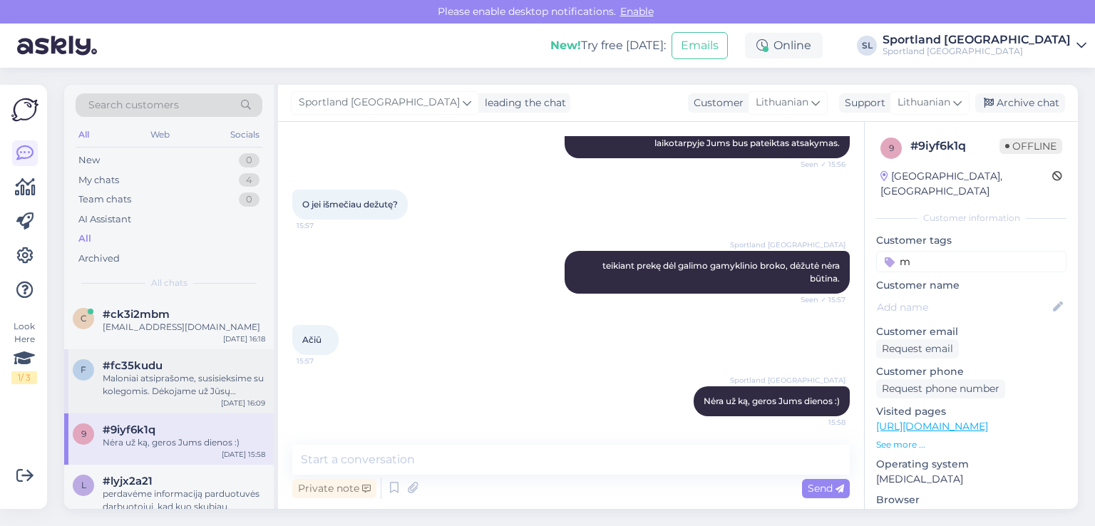
click at [163, 352] on div "f #fc35kudu Maloniai atsiprašome, susisieksime su kolegomis. Dėkojame už Jūsų s…" at bounding box center [169, 381] width 210 height 64
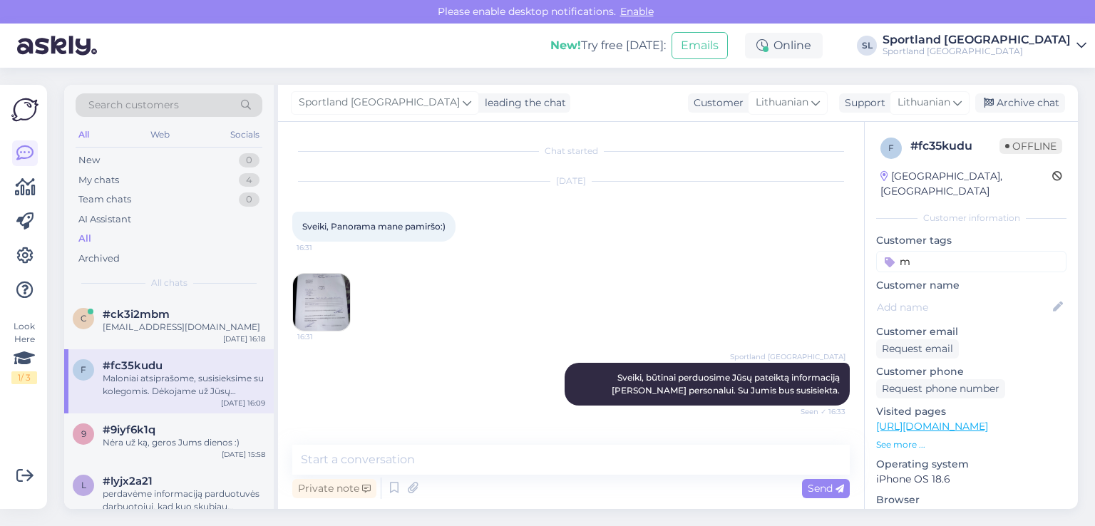
scroll to position [584, 0]
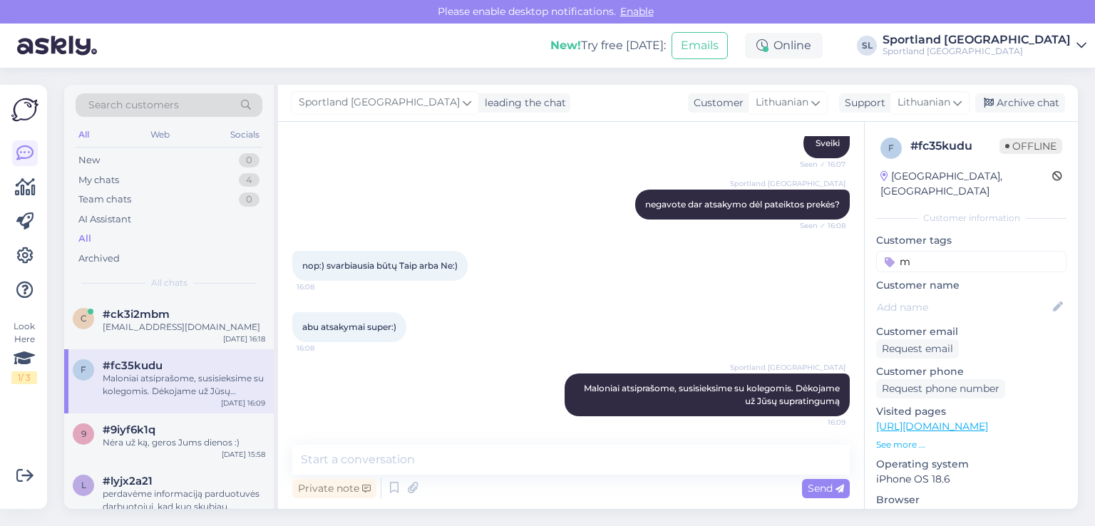
click at [177, 374] on div "Maloniai atsiprašome, susisieksime su kolegomis. Dėkojame už Jūsų supratingumą" at bounding box center [184, 385] width 163 height 26
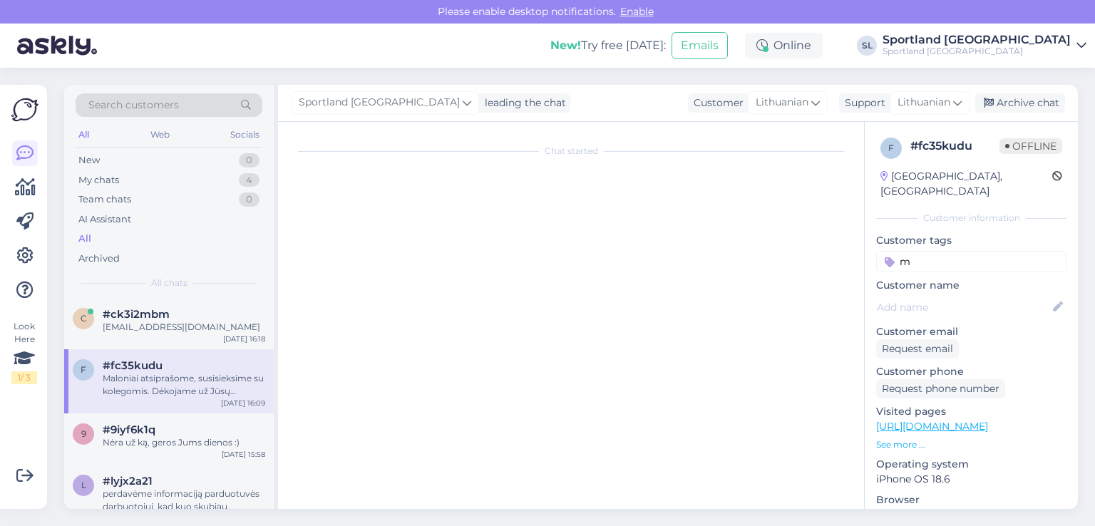
scroll to position [0, 0]
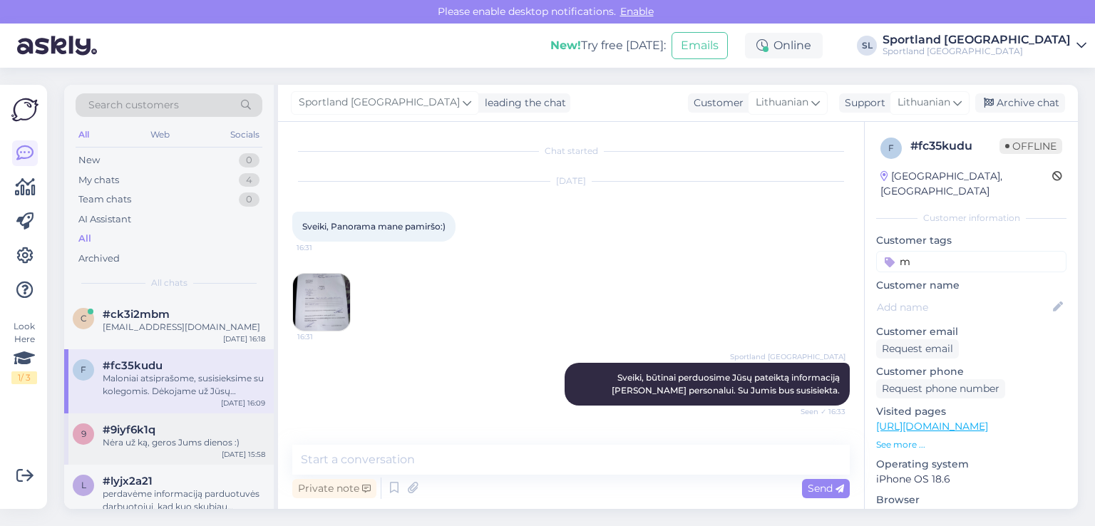
click at [224, 437] on div "Nėra už ką, geros Jums dienos :)" at bounding box center [184, 442] width 163 height 13
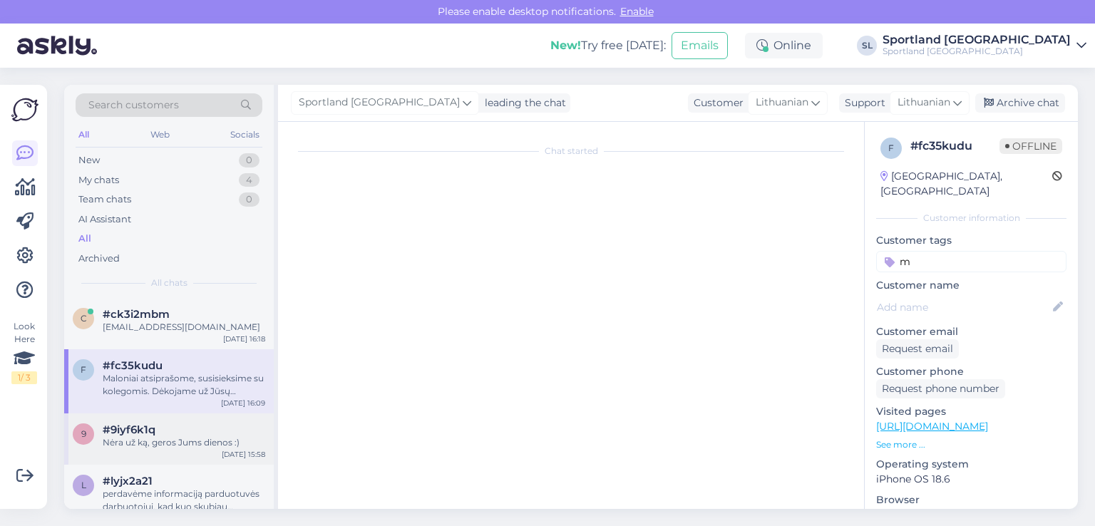
scroll to position [431, 0]
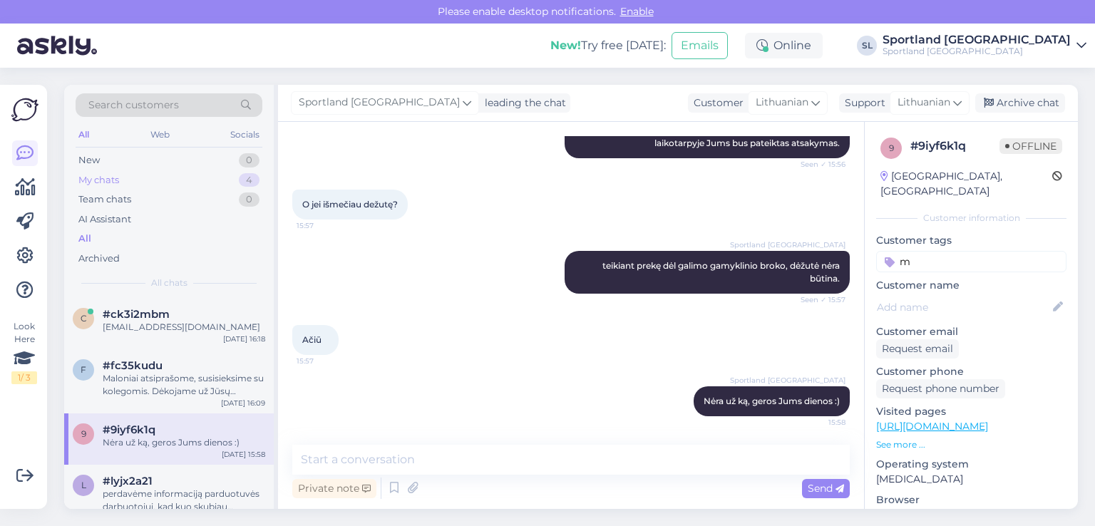
click at [126, 175] on div "My chats 4" at bounding box center [169, 180] width 187 height 20
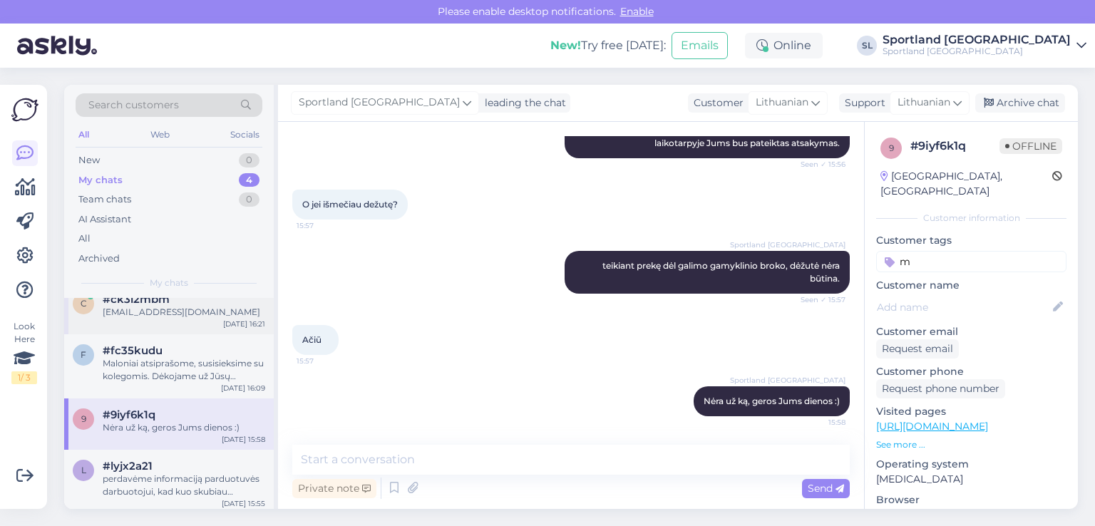
scroll to position [20, 0]
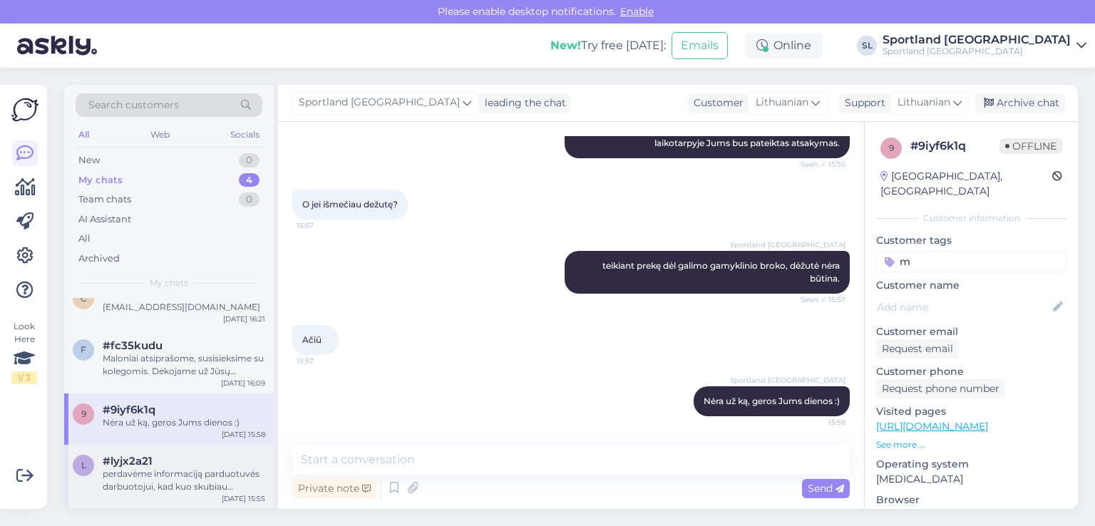
click at [189, 466] on div "#lyjx2a21" at bounding box center [184, 461] width 163 height 13
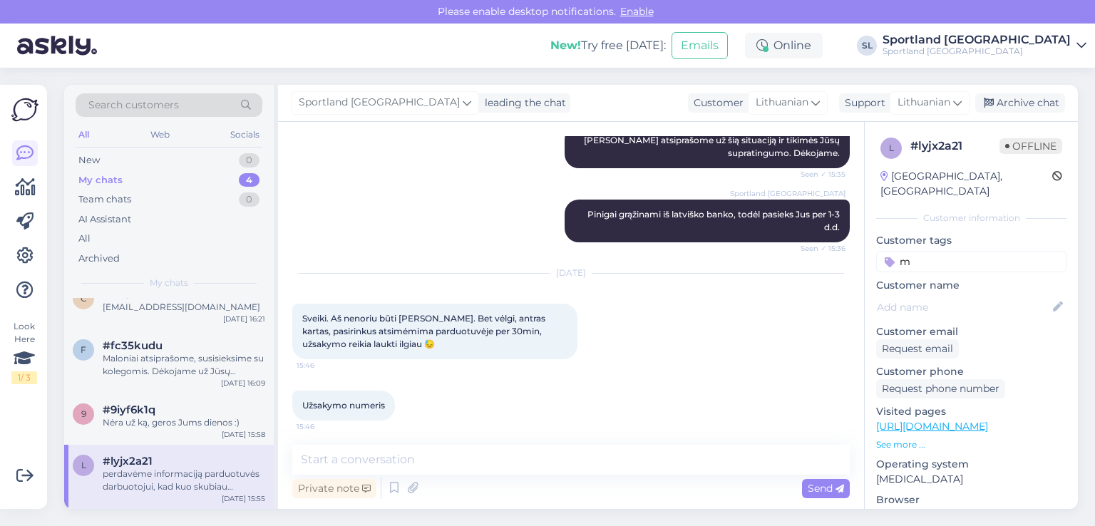
scroll to position [1162, 0]
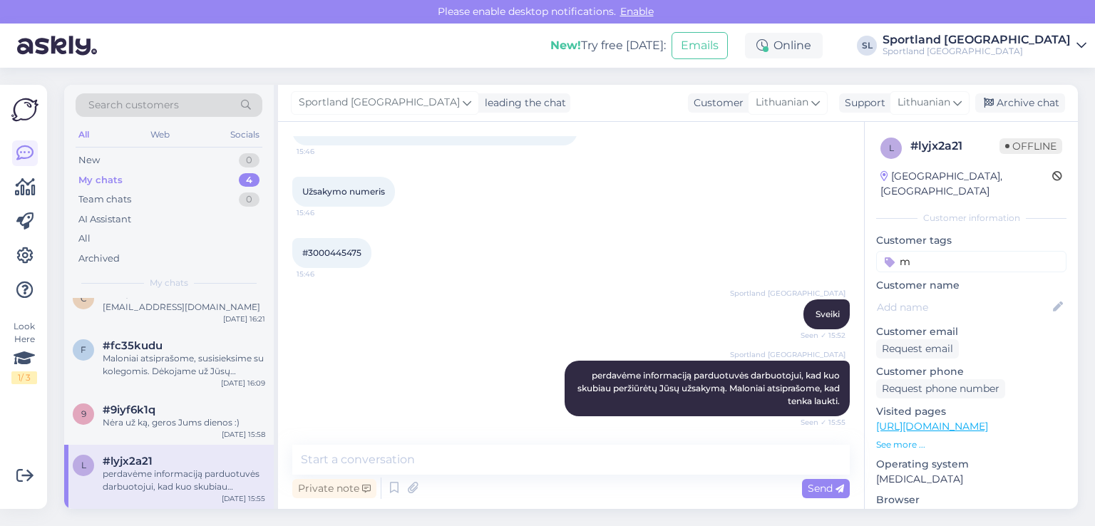
click at [319, 248] on span "#3000445475" at bounding box center [331, 252] width 59 height 11
copy div "3000445475 15:46"
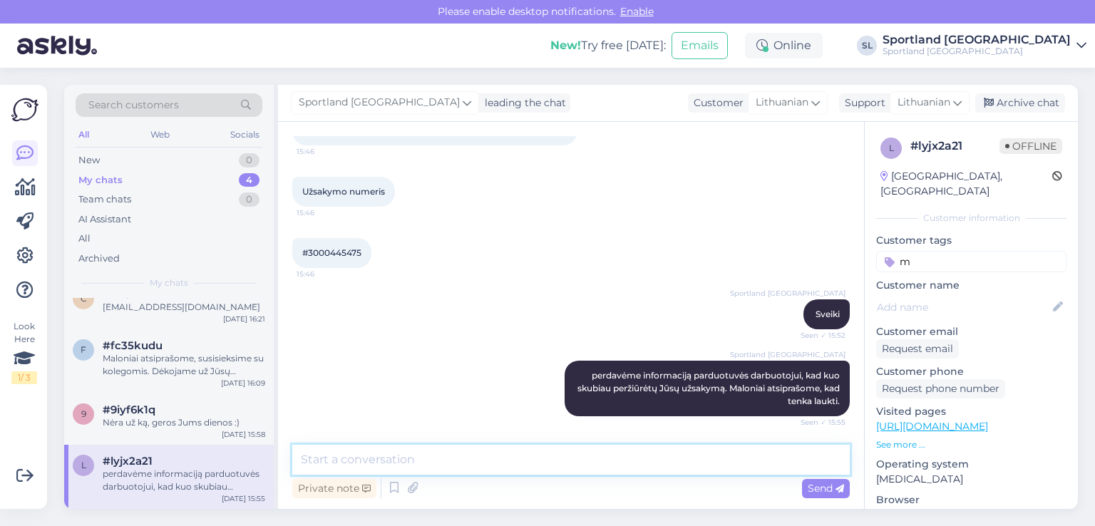
click at [561, 464] on textarea at bounding box center [571, 460] width 558 height 30
type textarea "Jūsų užsakymas supakuotas, galite vykti atsiimti."
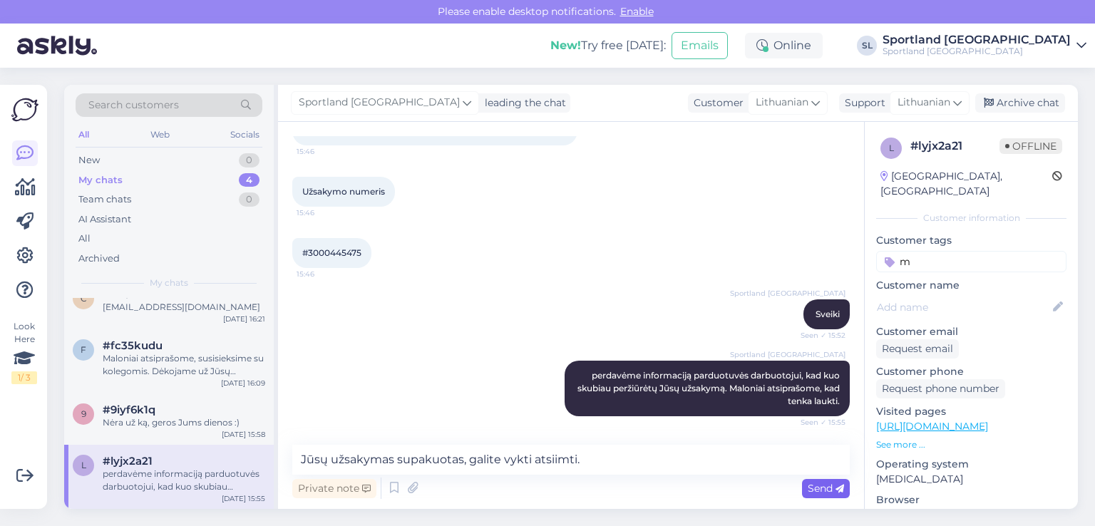
click at [830, 485] on span "Send" at bounding box center [826, 488] width 36 height 13
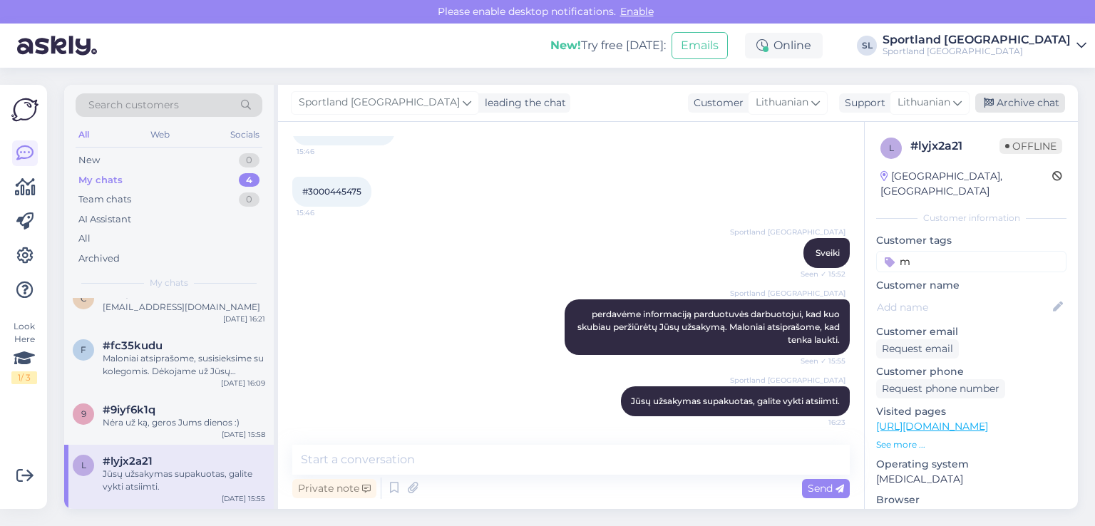
click at [1030, 101] on div "Archive chat" at bounding box center [1021, 102] width 90 height 19
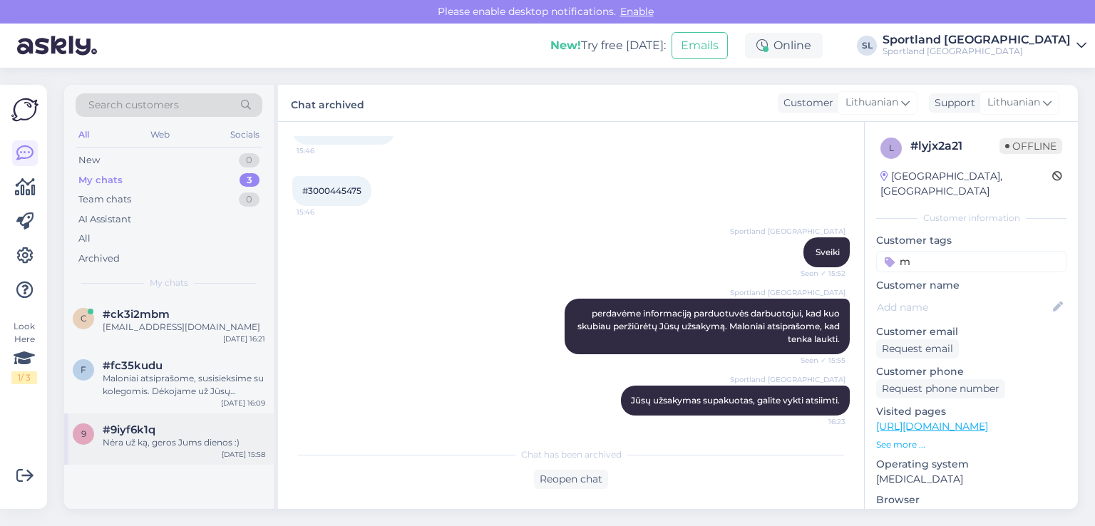
click at [205, 429] on div "#9iyf6k1q" at bounding box center [184, 430] width 163 height 13
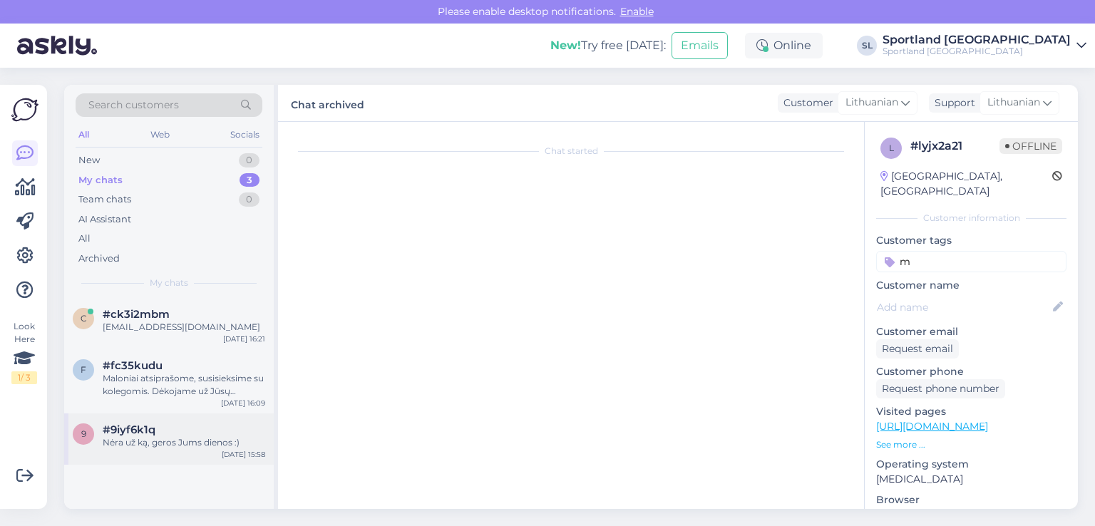
scroll to position [431, 0]
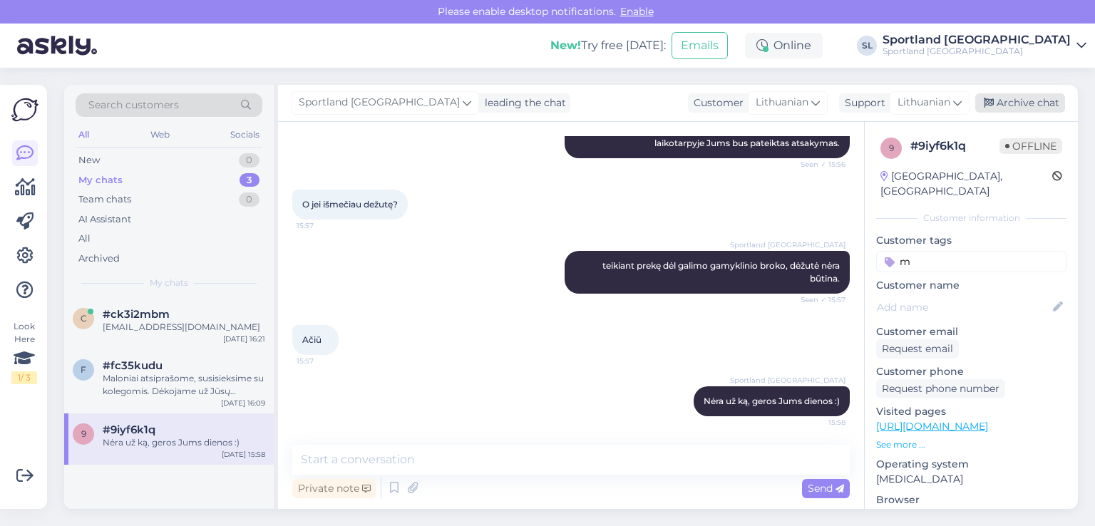
click at [1019, 99] on div "Archive chat" at bounding box center [1021, 102] width 90 height 19
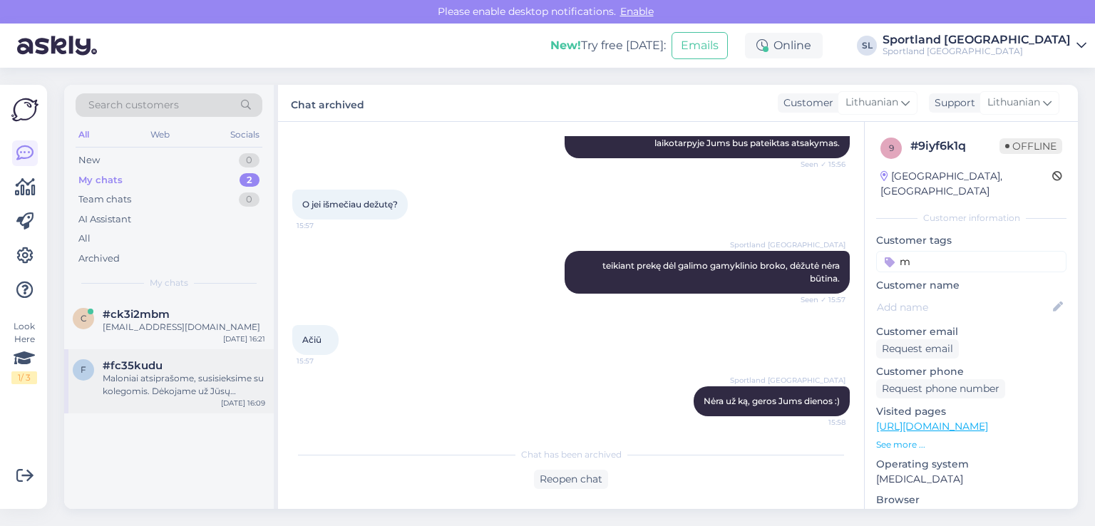
click at [170, 389] on div "Maloniai atsiprašome, susisieksime su kolegomis. Dėkojame už Jūsų supratingumą" at bounding box center [184, 385] width 163 height 26
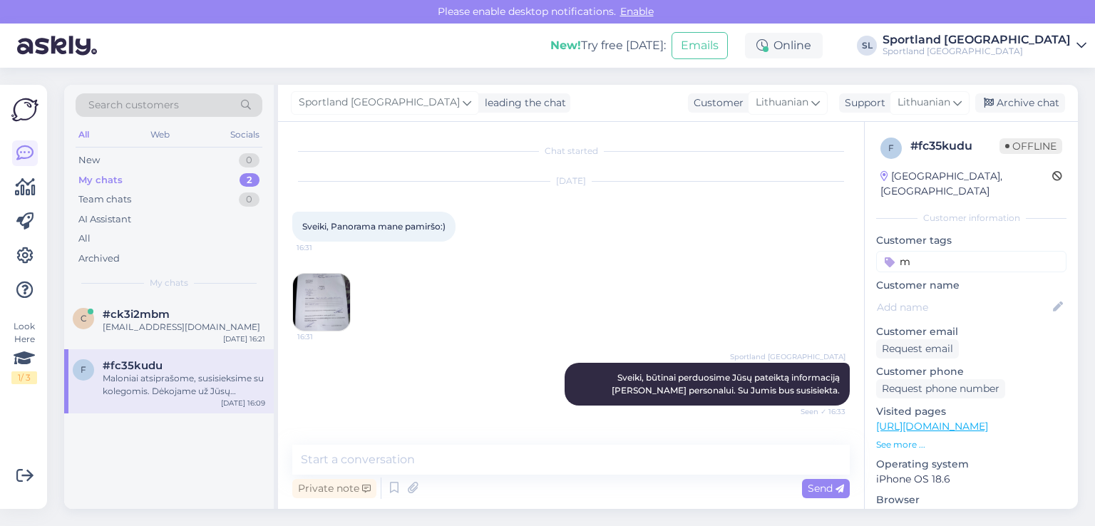
scroll to position [584, 0]
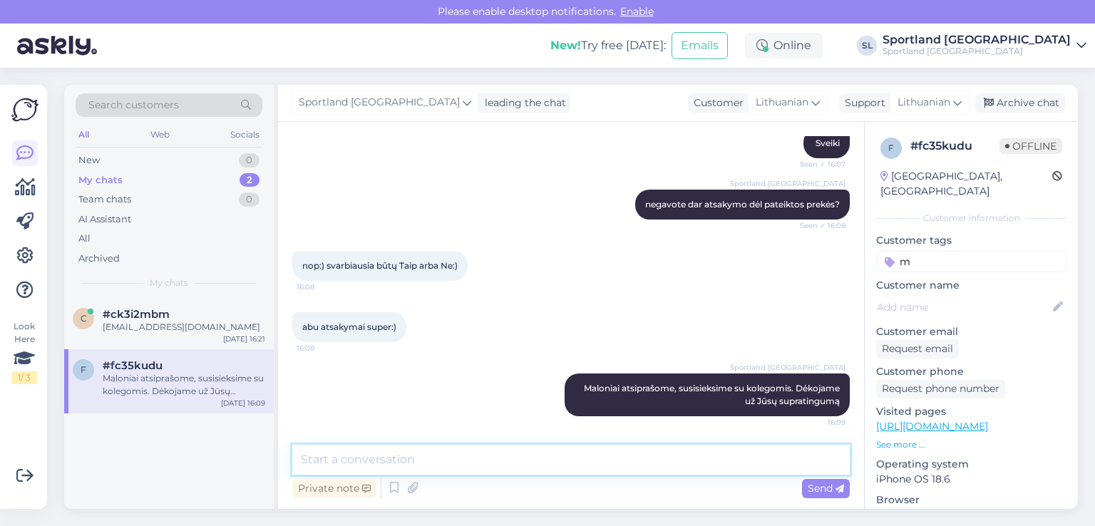
click at [488, 449] on textarea at bounding box center [571, 460] width 558 height 30
type textarea "Tikimės, kad greitu metu su Jumis susisieks ir pateiks atsakymą."
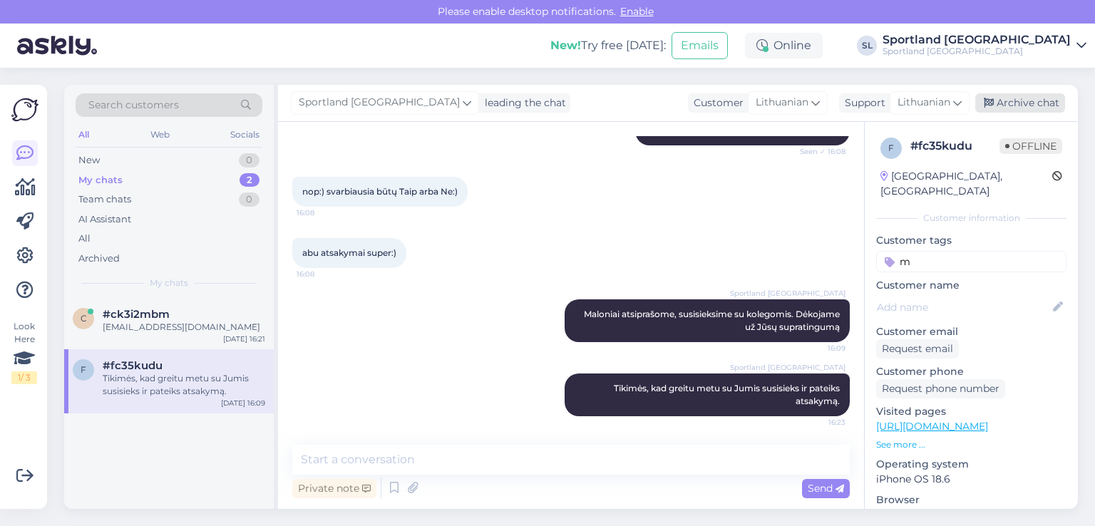
drag, startPoint x: 1037, startPoint y: 111, endPoint x: 1021, endPoint y: 109, distance: 15.8
click at [1037, 110] on div "Archive chat" at bounding box center [1021, 102] width 90 height 19
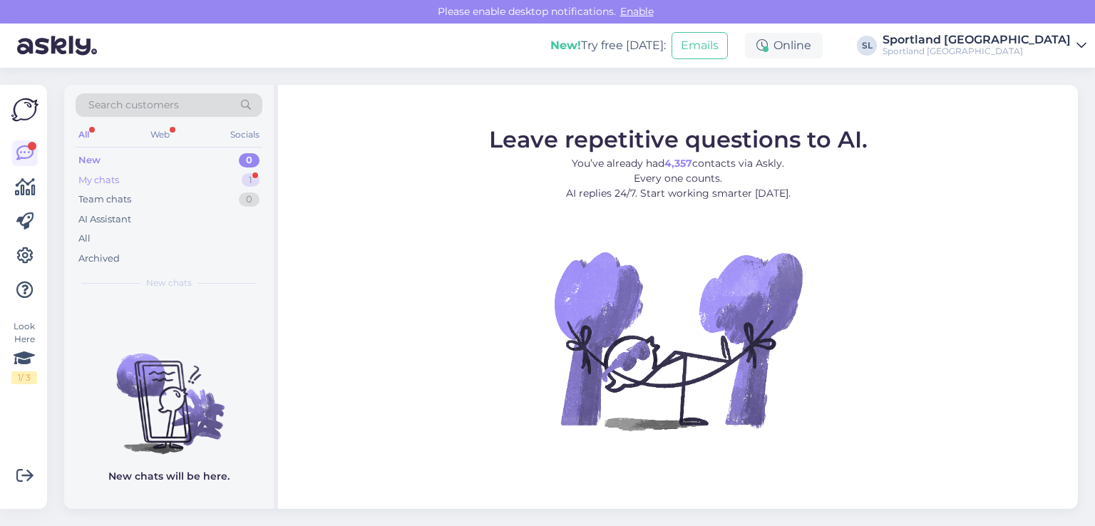
click at [234, 181] on div "My chats 1" at bounding box center [169, 180] width 187 height 20
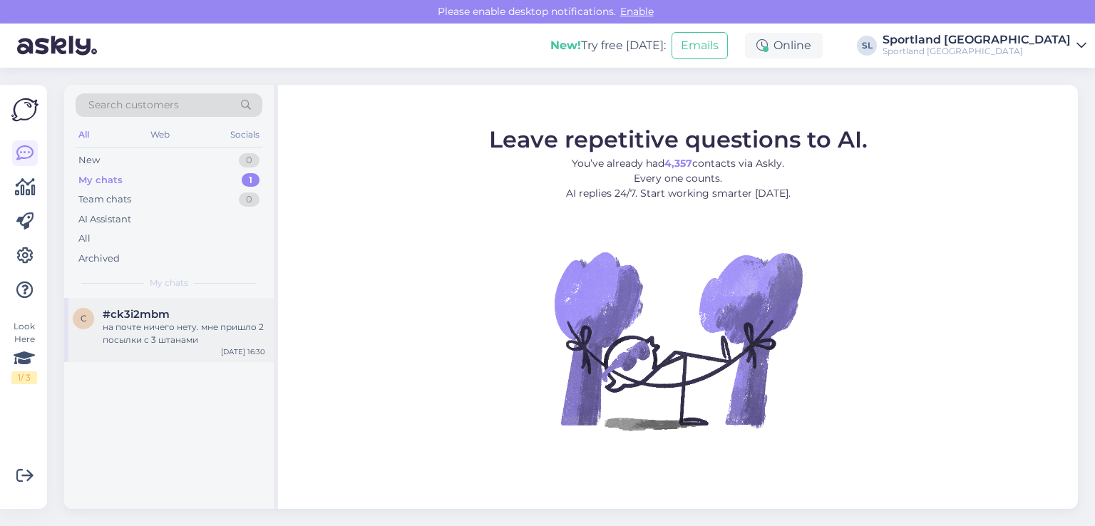
click at [165, 337] on div "на почте ничего нету. мне пришло 2 посылки с 3 штанами" at bounding box center [184, 334] width 163 height 26
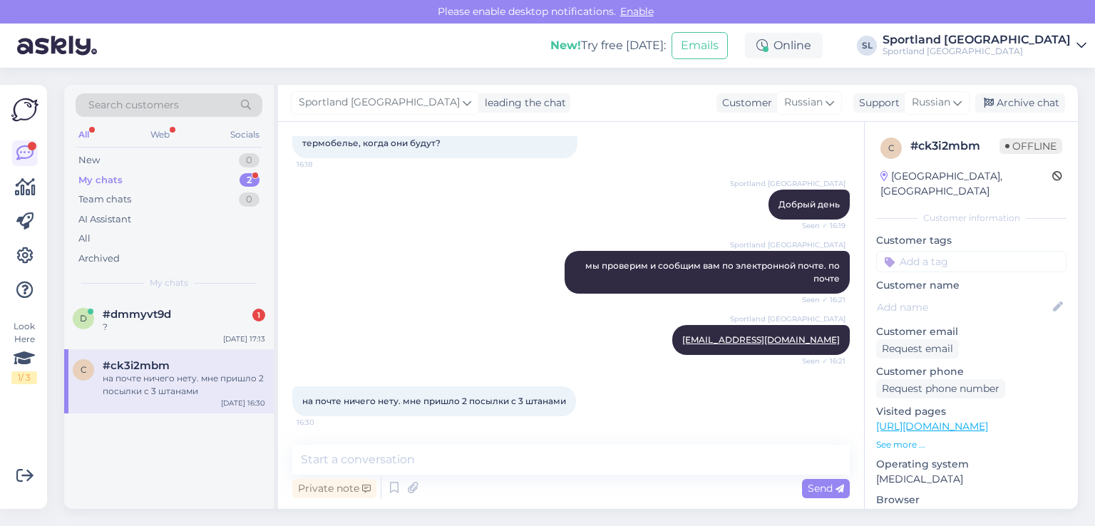
scroll to position [4064, 0]
click at [97, 315] on div "d #dmmyvt9d 1 ?" at bounding box center [169, 321] width 193 height 26
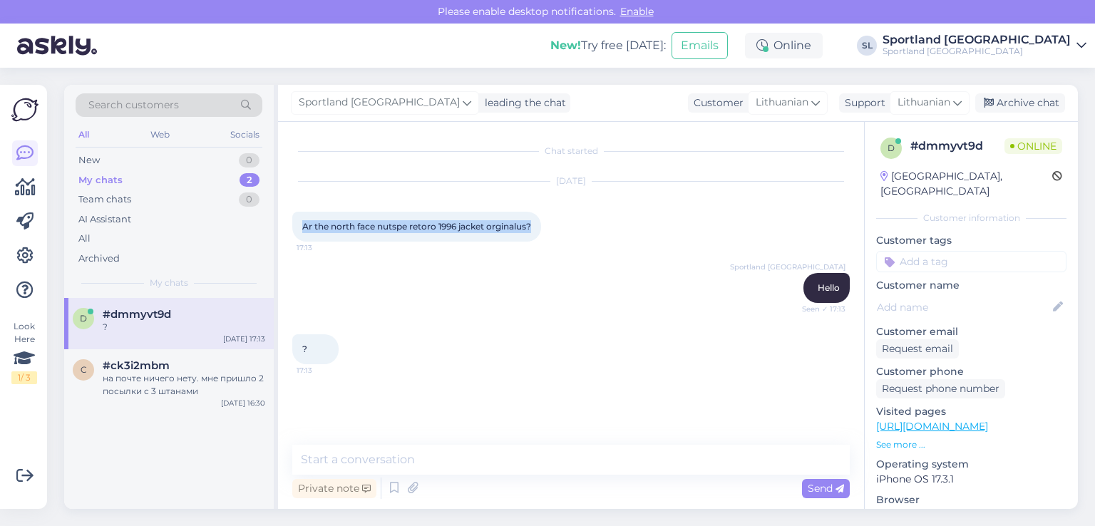
drag, startPoint x: 541, startPoint y: 225, endPoint x: 295, endPoint y: 222, distance: 246.1
click at [295, 222] on div "Ar the north face nutspe retoro 1996 jacket orginalus? 17:13" at bounding box center [416, 227] width 249 height 30
copy span "Ar the north face nutspe retoro 1996 jacket orginalus?"
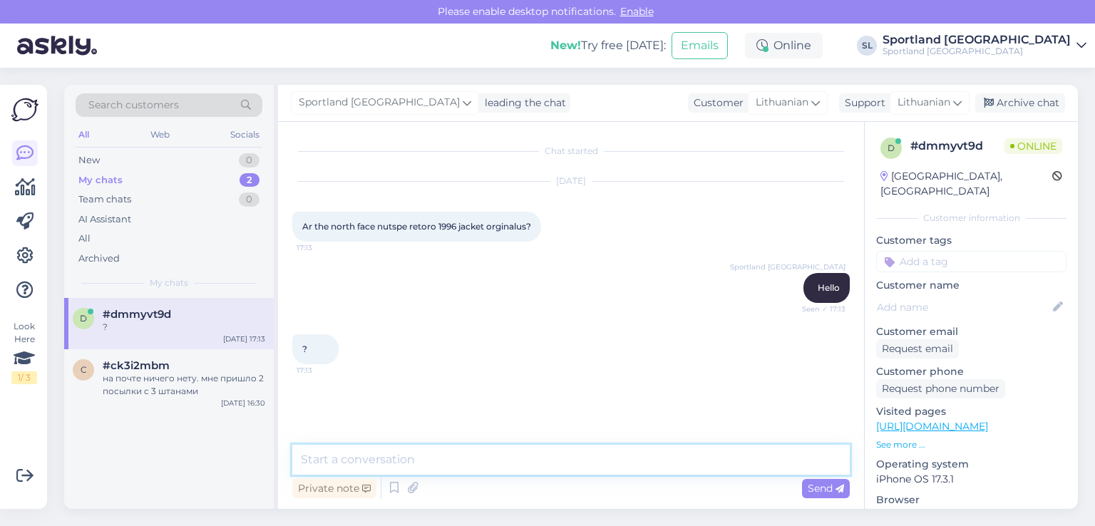
click at [414, 451] on textarea at bounding box center [571, 460] width 558 height 30
type textarea "Sveiki, taip"
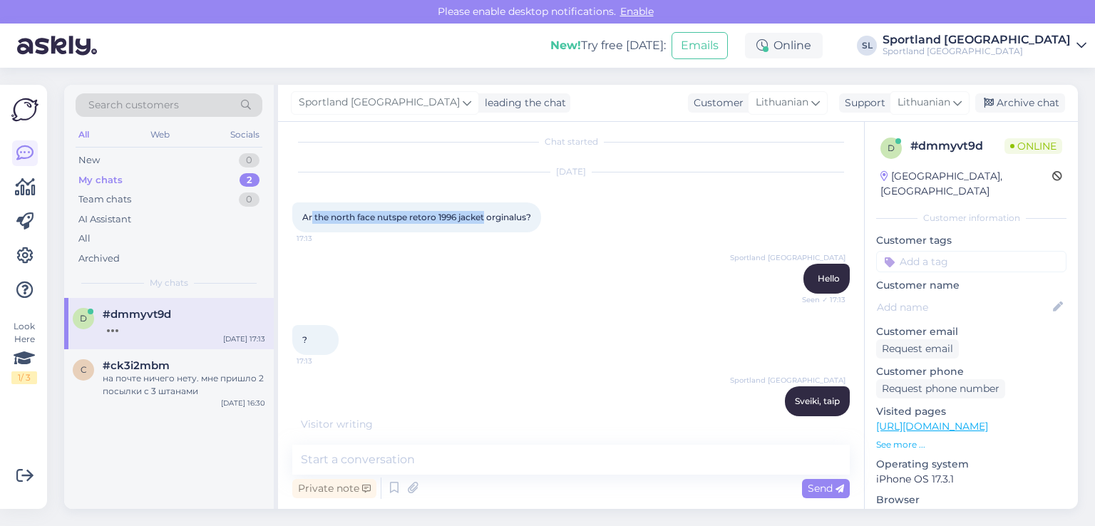
drag, startPoint x: 488, startPoint y: 214, endPoint x: 313, endPoint y: 212, distance: 174.7
click at [313, 212] on span "Ar the north face nutspe retoro 1996 jacket orginalus?" at bounding box center [416, 217] width 229 height 11
copy span "the north face nutspe retoro 1996 jacket"
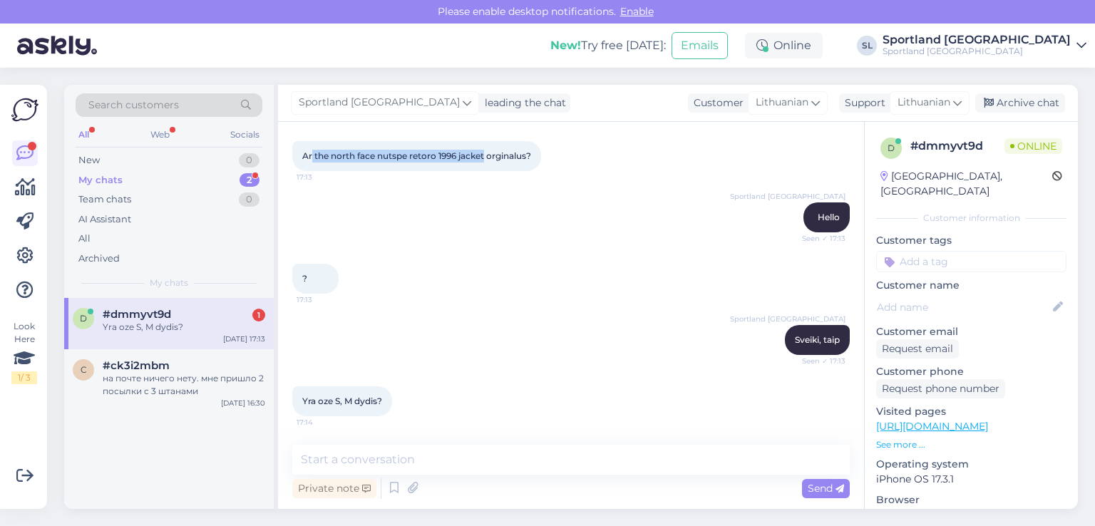
scroll to position [71, 0]
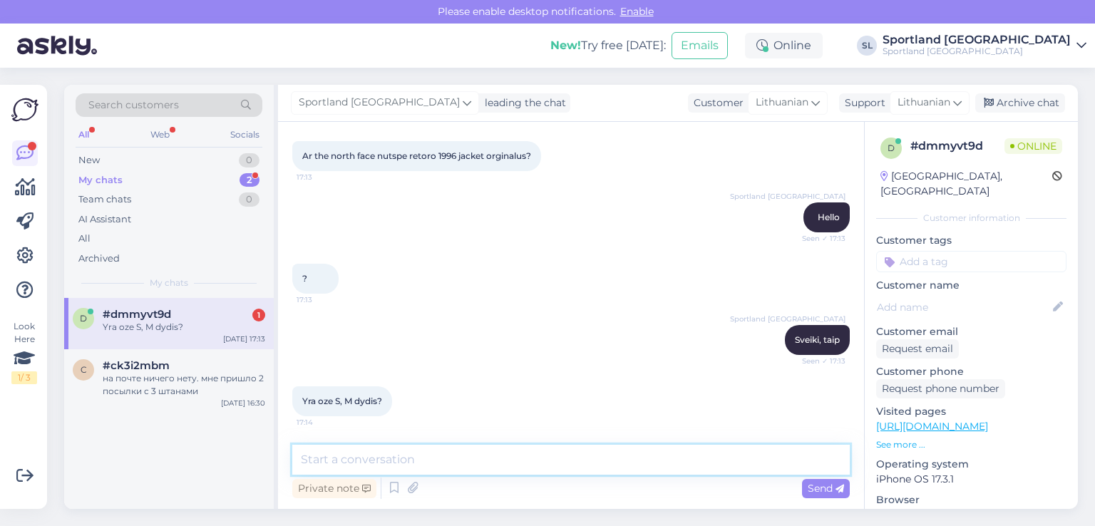
click at [458, 457] on textarea at bounding box center [571, 460] width 558 height 30
type textarea "S ir M dydžio nebeturime"
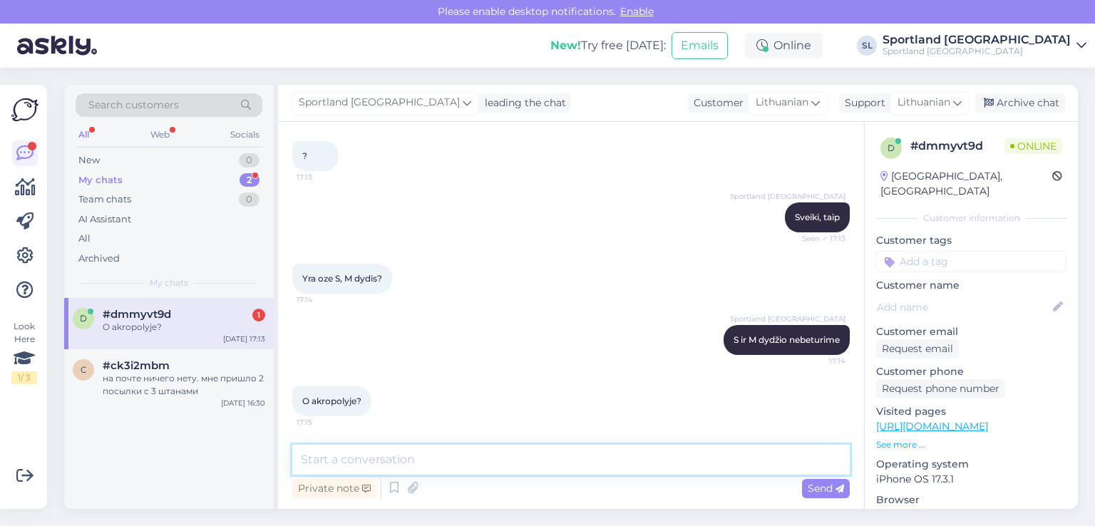
scroll to position [193, 0]
drag, startPoint x: 530, startPoint y: 471, endPoint x: 525, endPoint y: 462, distance: 10.5
click at [526, 463] on textarea at bounding box center [571, 460] width 558 height 30
type textarea "deje šių dydžių niekur nebeturime"
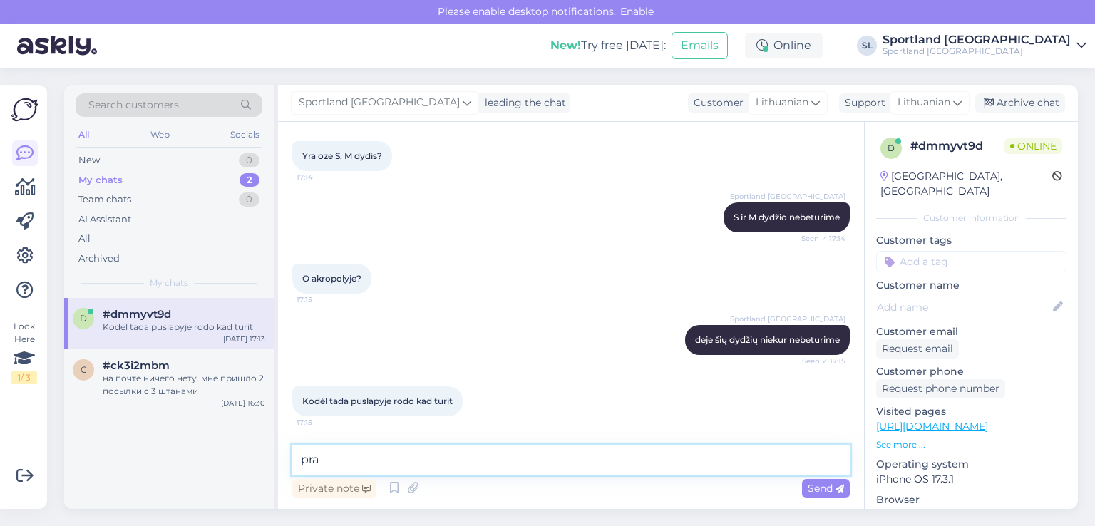
scroll to position [331, 0]
type textarea "prašome atsiųskite prekės nuorodą"
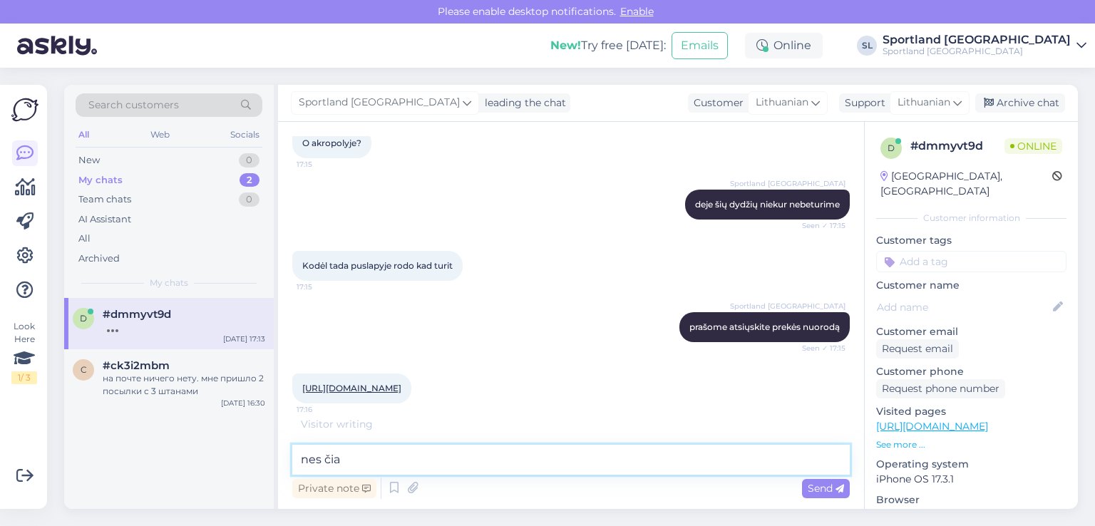
scroll to position [466, 0]
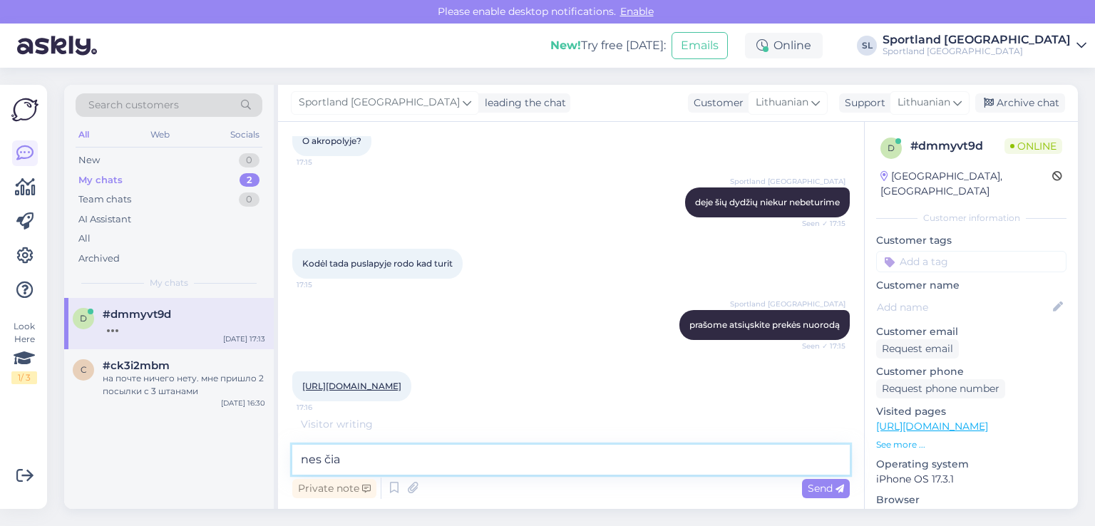
type textarea "nes čia"
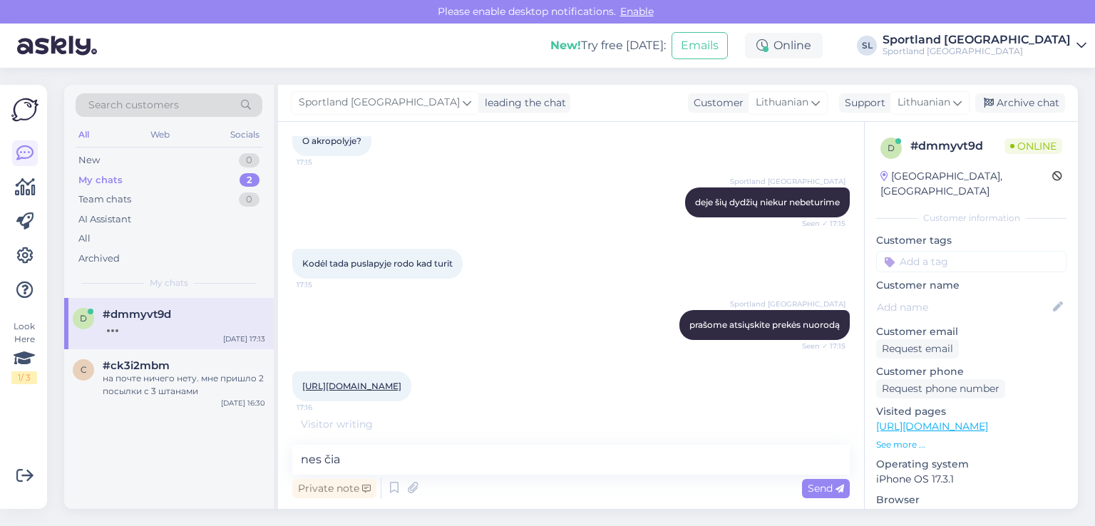
click at [402, 381] on link "https://sportland.lt/product/the_north_face_1996_retro_nuptse_nf0a3xeo_gof?clot…" at bounding box center [351, 386] width 99 height 11
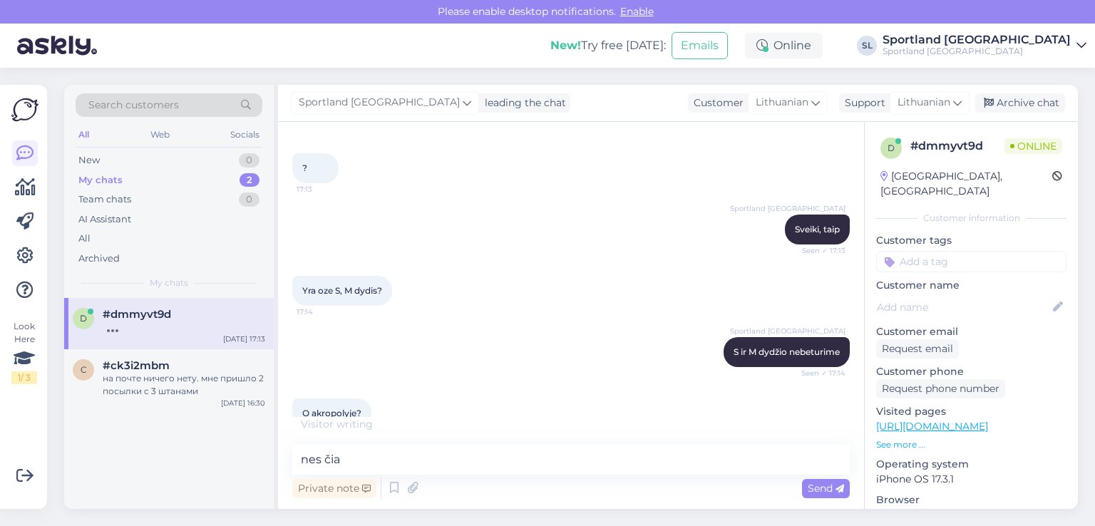
scroll to position [513, 0]
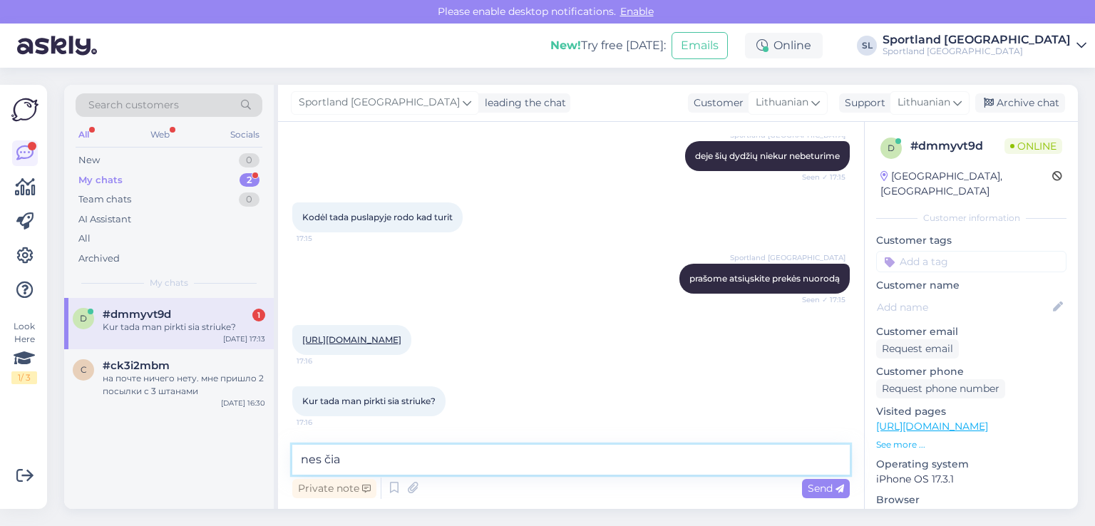
click at [431, 457] on textarea "nes čia" at bounding box center [571, 460] width 558 height 30
type textarea "maloniai atsiprašome, mes tikrinome vyrišką striukę"
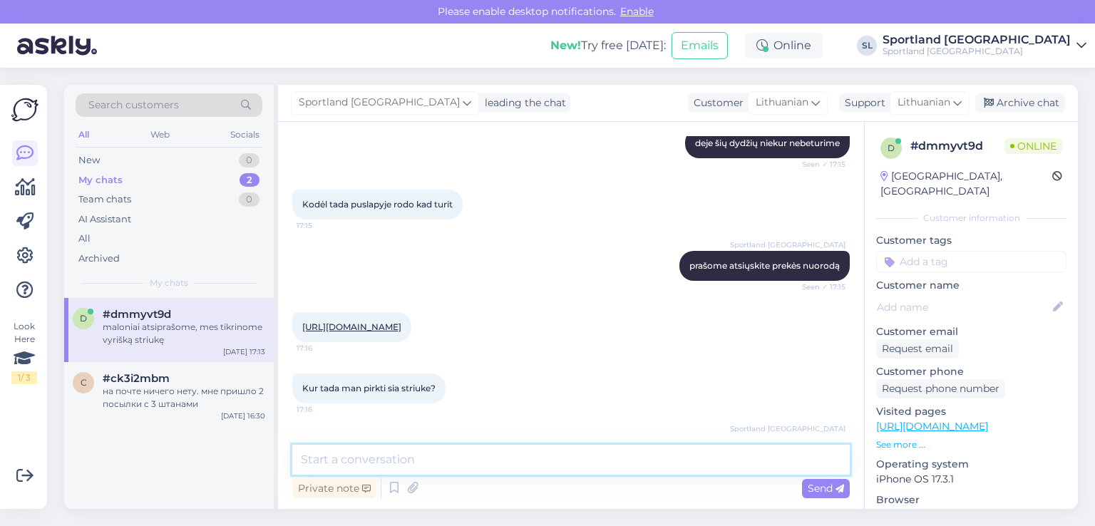
scroll to position [574, 0]
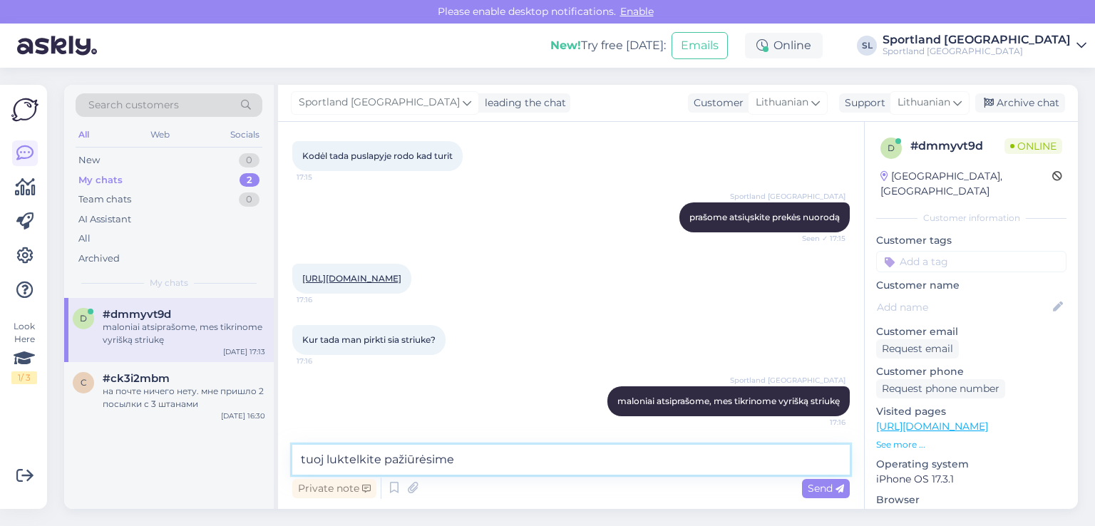
type textarea "tuoj luktelkite pažiūrėsime"
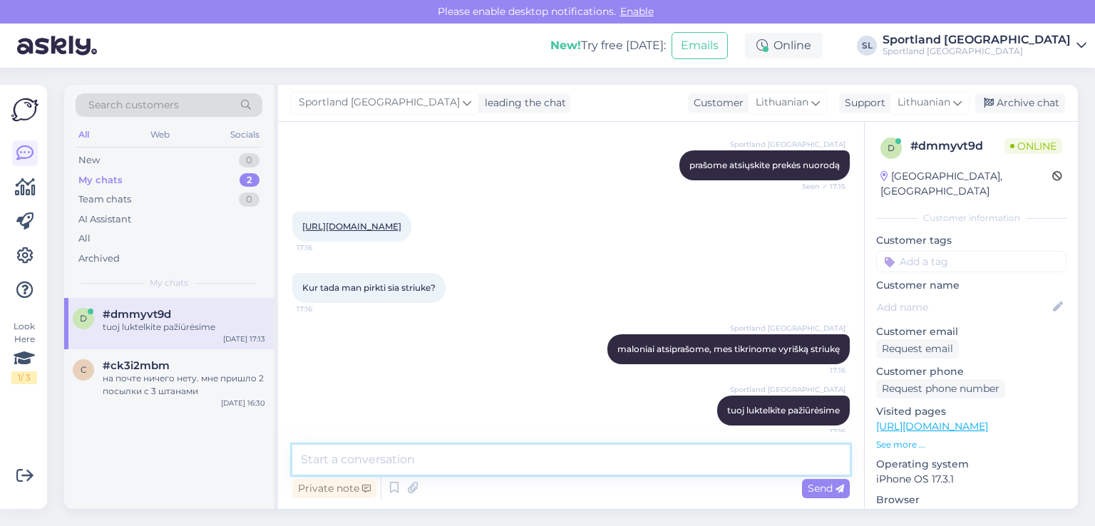
scroll to position [635, 0]
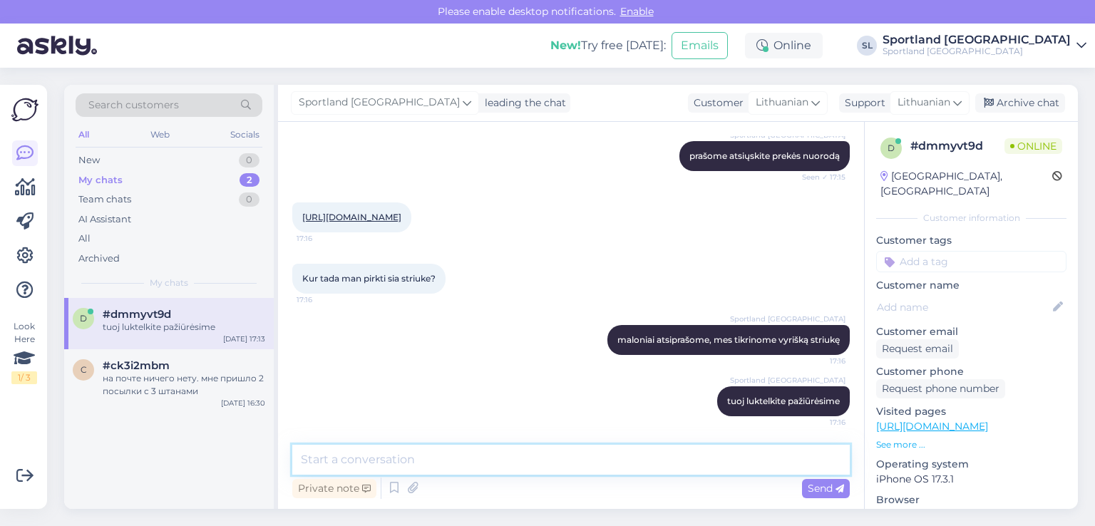
click at [492, 463] on textarea at bounding box center [571, 460] width 558 height 30
type textarea "taip Ozo Sportland parduotuvėje rodo, akd turi būti S ir M dydis."
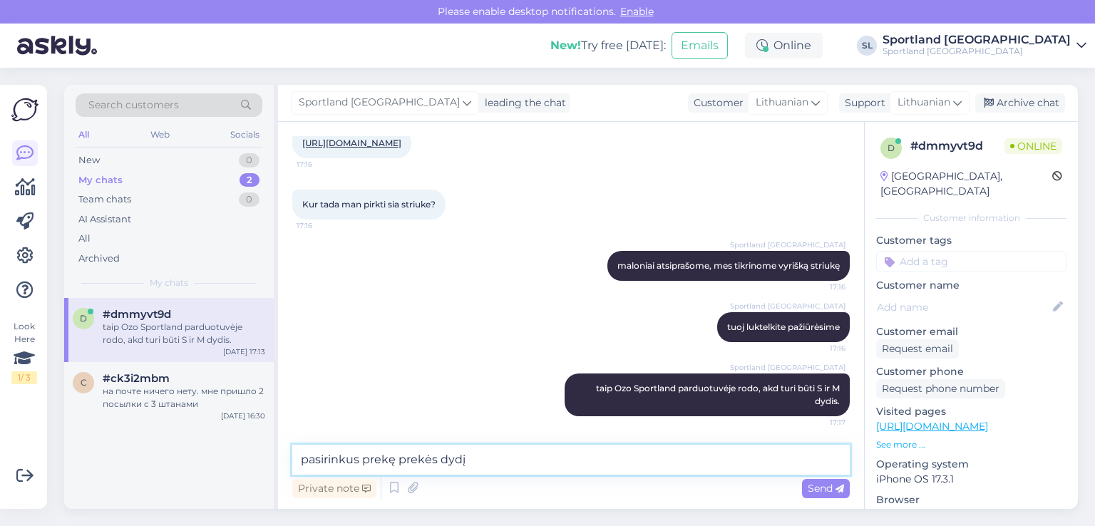
click at [397, 454] on textarea "pasirinkus prekę prekės dydį" at bounding box center [571, 460] width 558 height 30
click at [508, 456] on textarea "pasirinkus prekę, prekės dydį" at bounding box center [571, 460] width 558 height 30
paste textarea "Peržiūrėti likučius"
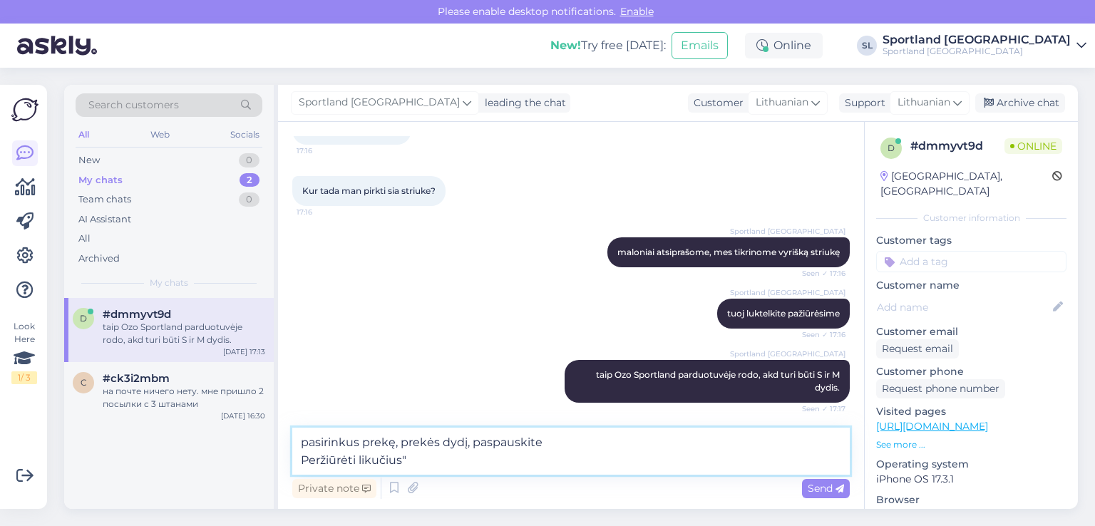
click at [302, 458] on textarea "pasirinkus prekę, prekės dydį, paspauskite Peržiūrėti likučius"" at bounding box center [571, 451] width 558 height 47
type textarea "pasirinkus prekę, prekės dydį, paspauskite "Peržiūrėti likučius""
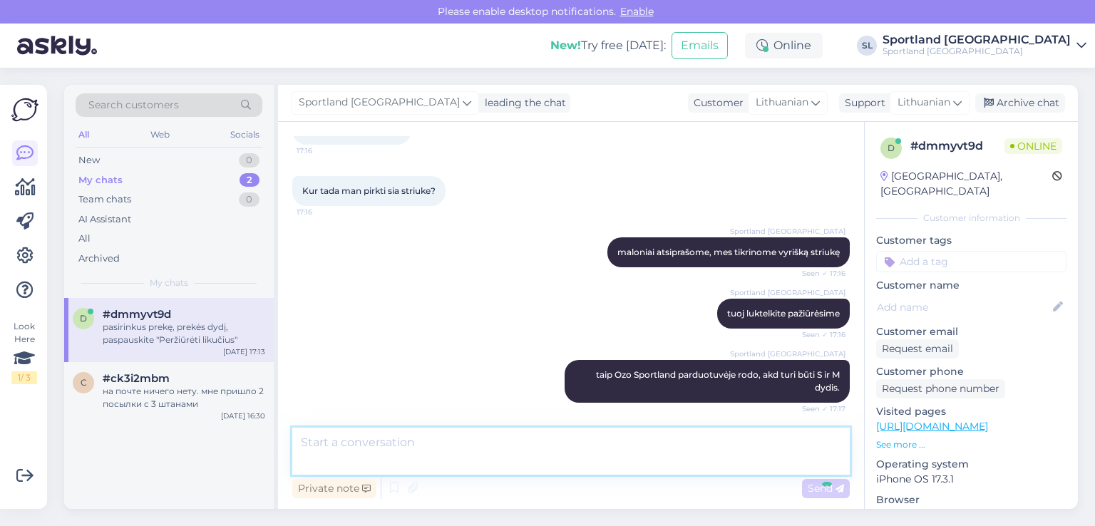
scroll to position [784, 0]
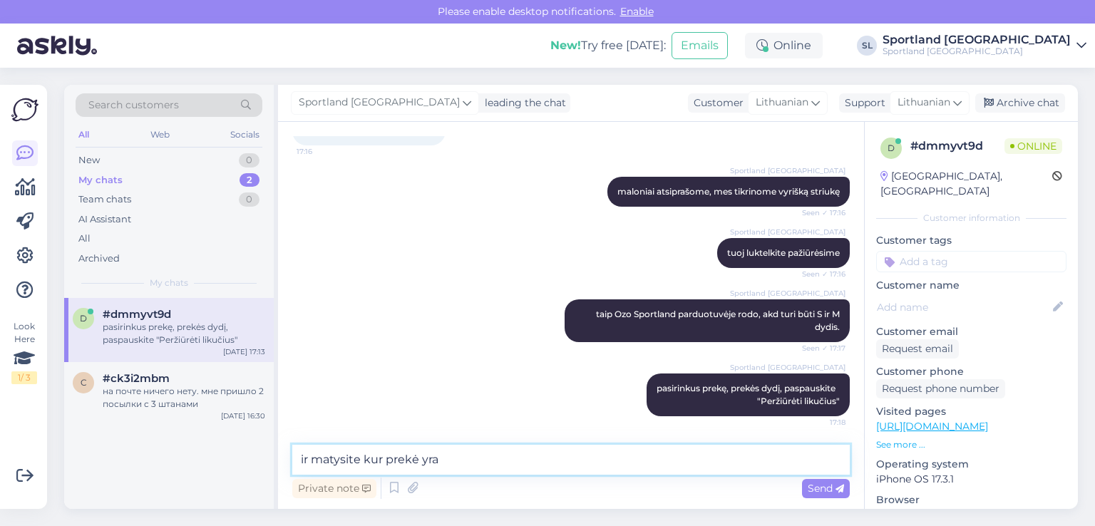
type textarea "ir matysite kur prekė yra"
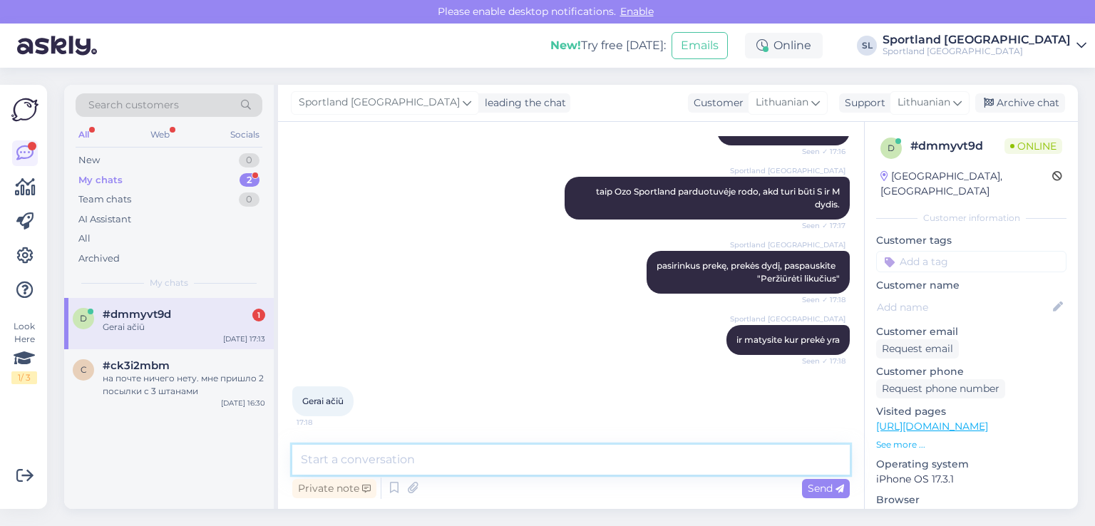
scroll to position [906, 0]
click at [505, 449] on textarea at bounding box center [571, 460] width 558 height 30
type textarea "Ačiū Jums, jei dar turėsite klausimų, maloniai į juos atsakysime."
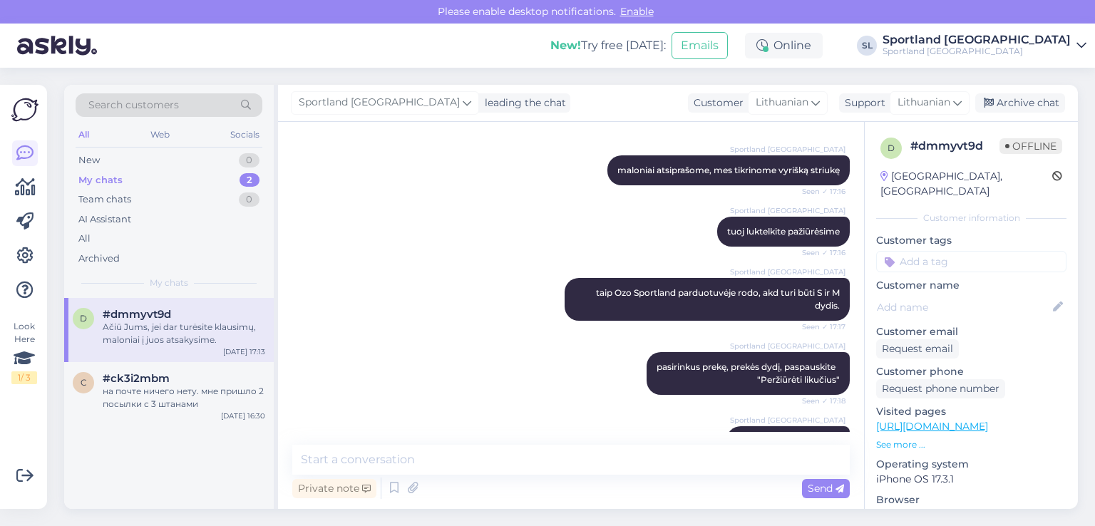
scroll to position [981, 0]
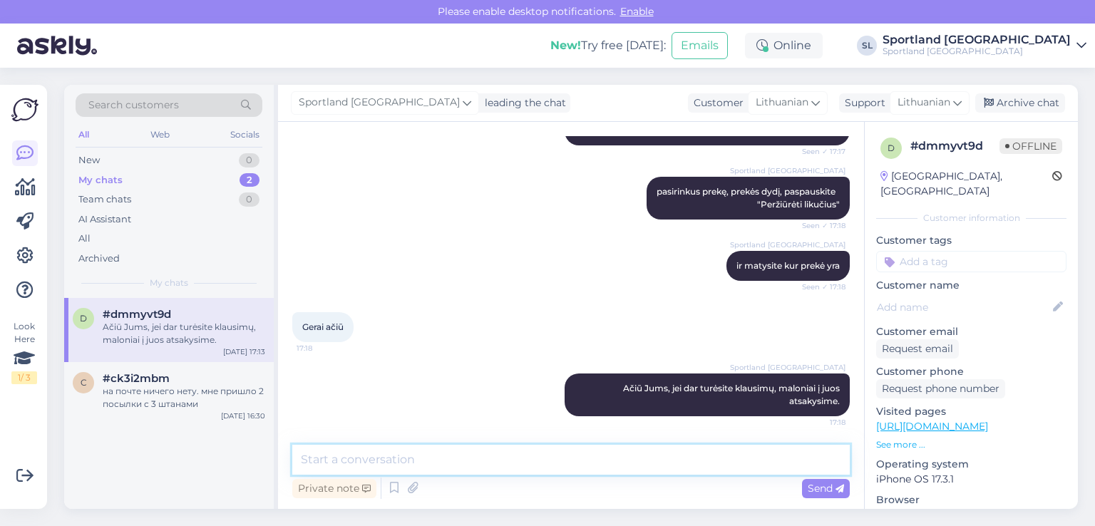
click at [556, 467] on textarea at bounding box center [571, 460] width 558 height 30
type textarea "Geros dienos Jums :)"
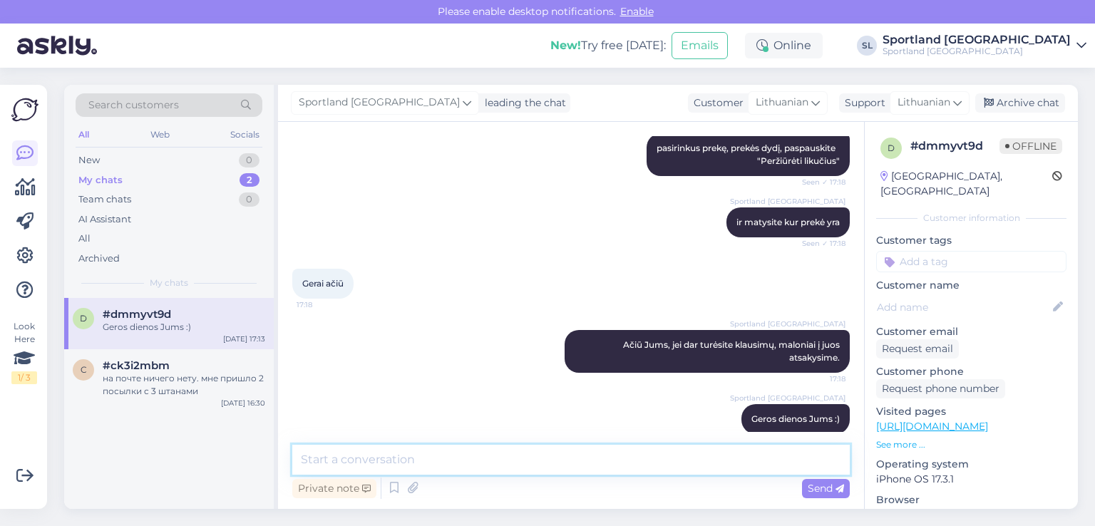
scroll to position [1042, 0]
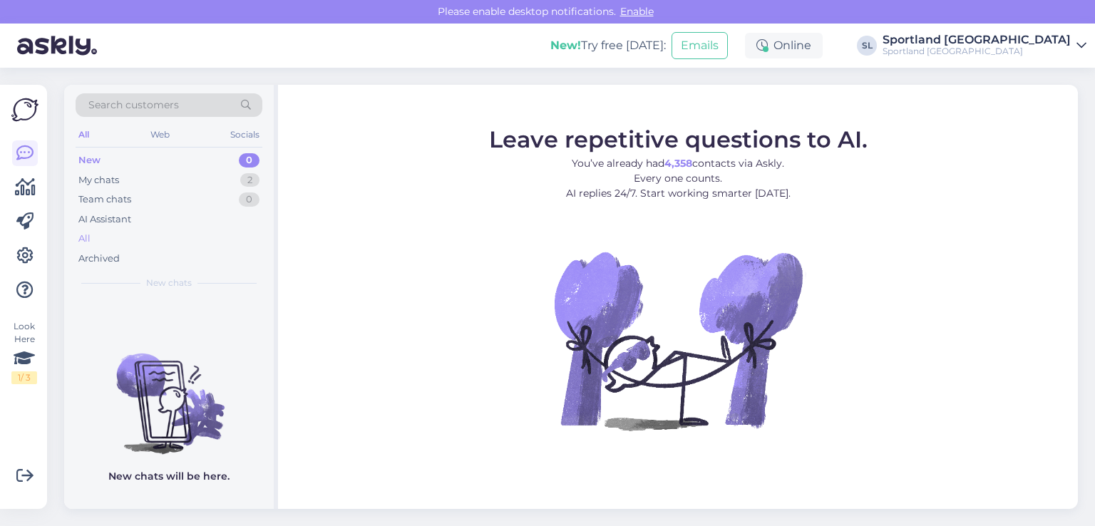
click at [139, 231] on div "All" at bounding box center [169, 239] width 187 height 20
